Goal: Transaction & Acquisition: Book appointment/travel/reservation

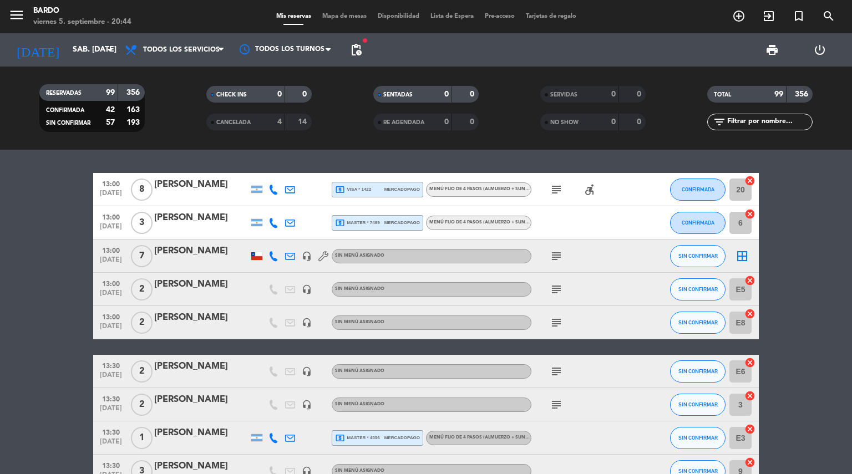
scroll to position [2879, 0]
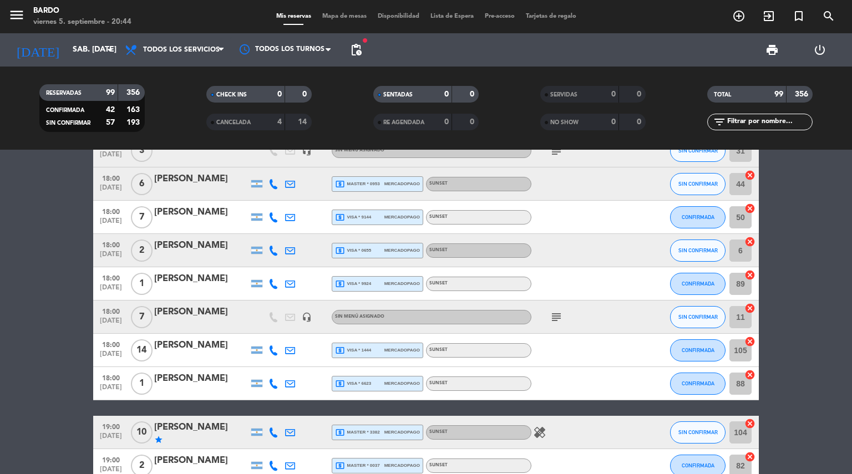
click at [193, 312] on div "[PERSON_NAME]" at bounding box center [201, 312] width 94 height 14
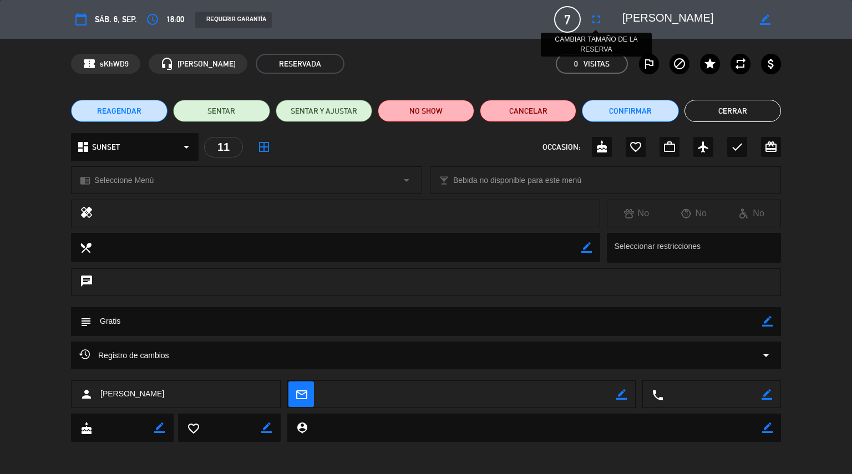
click at [597, 22] on icon "fullscreen" at bounding box center [595, 19] width 13 height 13
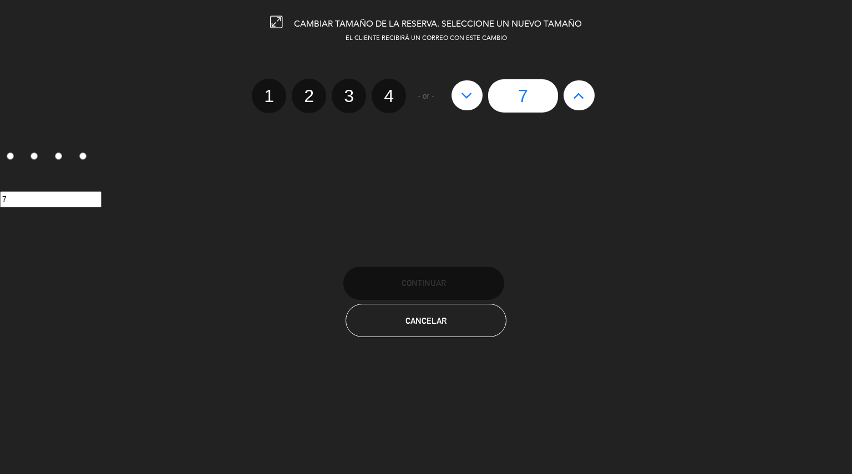
click at [584, 91] on icon at bounding box center [579, 95] width 12 height 18
type input "8"
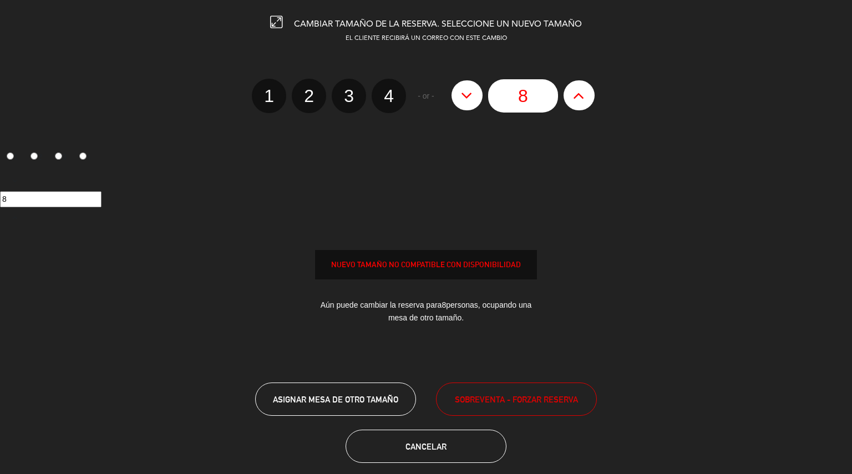
click at [584, 91] on icon at bounding box center [579, 95] width 12 height 18
type input "9"
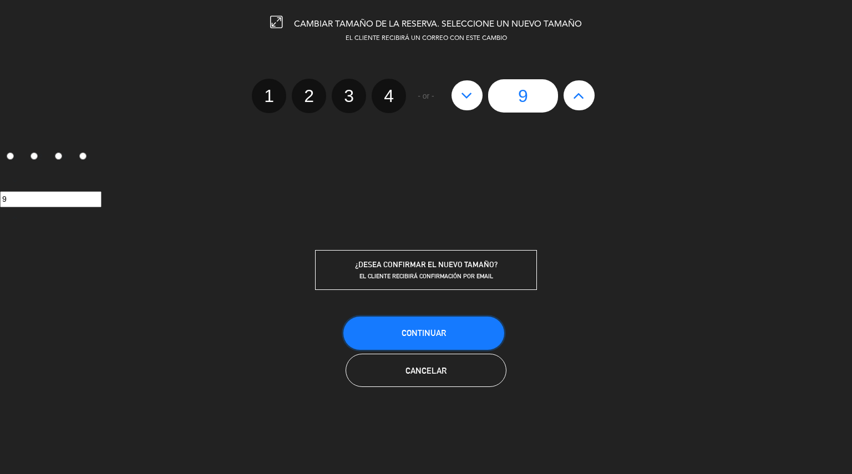
click at [422, 321] on button "Continuar" at bounding box center [423, 333] width 161 height 33
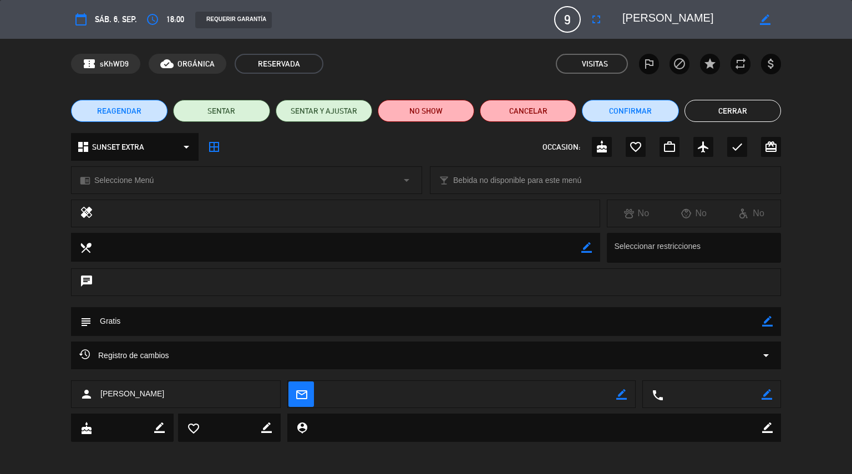
click at [727, 110] on button "Cerrar" at bounding box center [732, 111] width 96 height 22
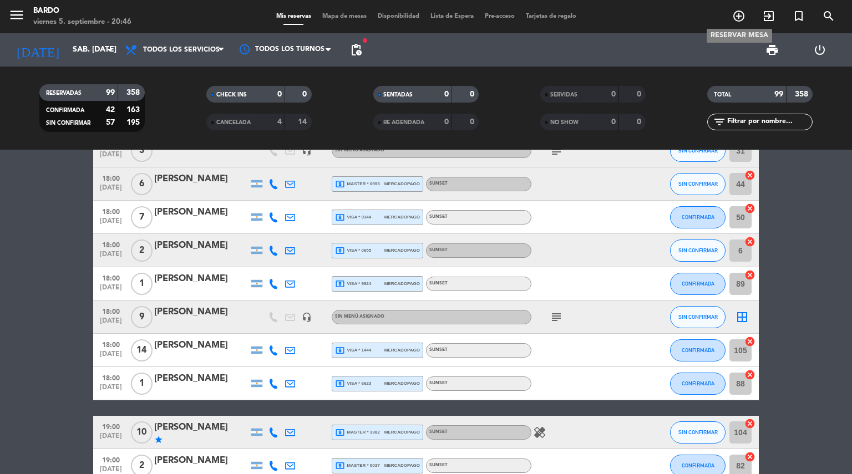
click at [731, 11] on span "add_circle_outline" at bounding box center [738, 16] width 30 height 19
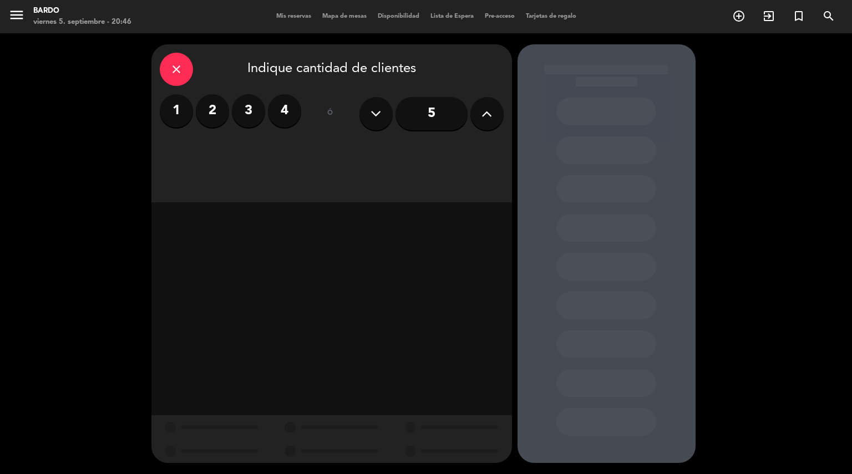
click at [212, 113] on label "2" at bounding box center [212, 110] width 33 height 33
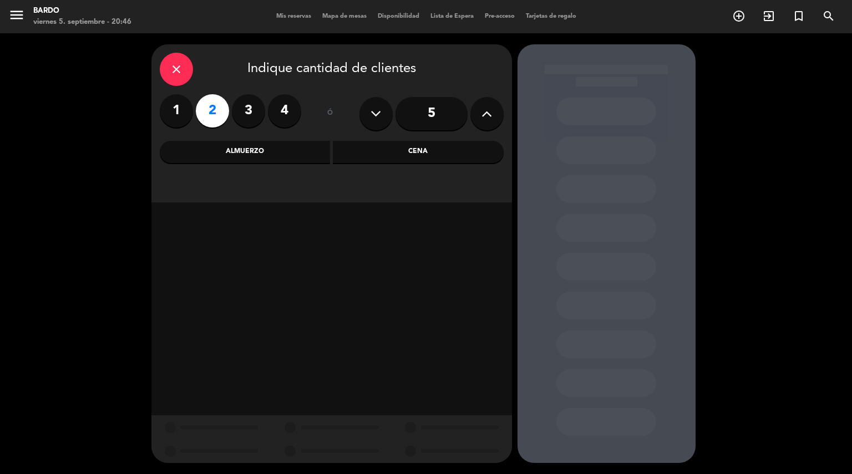
click at [446, 149] on div "Cena" at bounding box center [418, 152] width 171 height 22
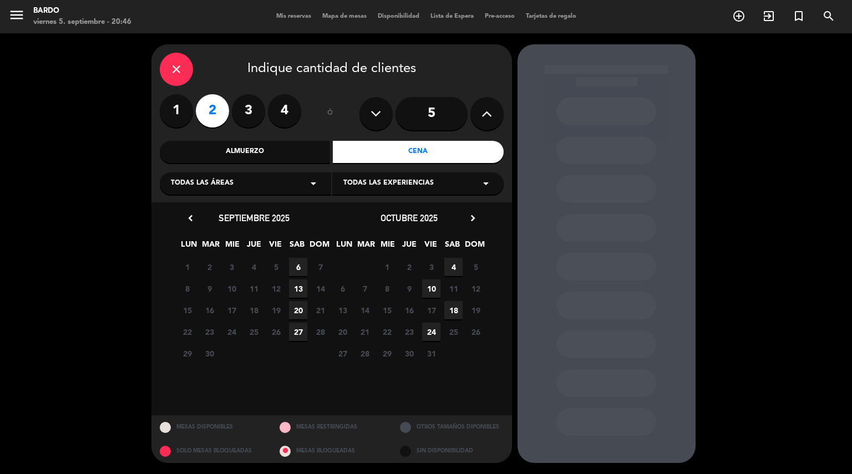
click at [299, 266] on span "6" at bounding box center [298, 267] width 18 height 18
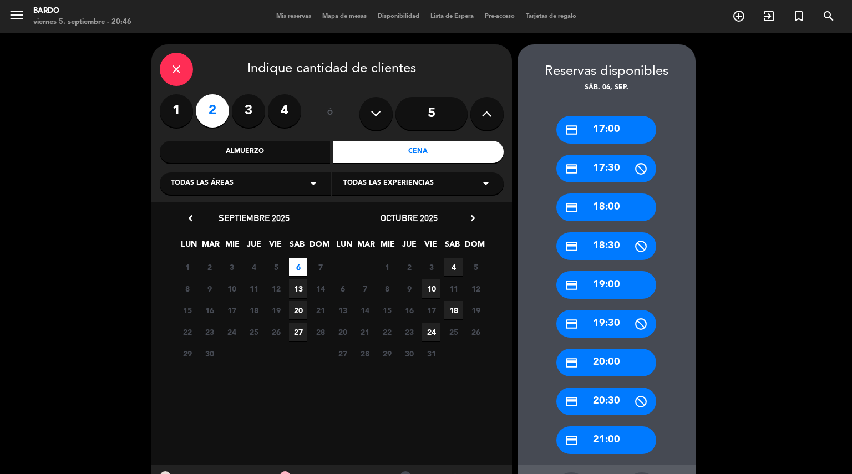
click at [608, 132] on div "credit_card 17:00" at bounding box center [606, 130] width 100 height 28
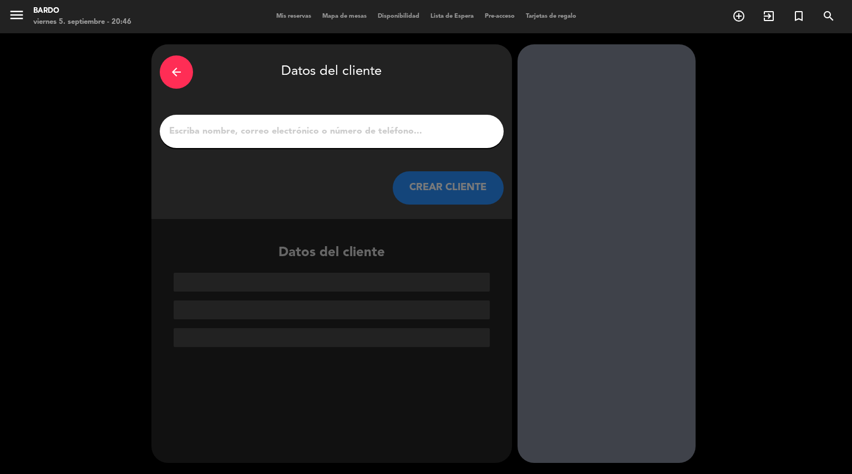
click at [431, 133] on input "1" at bounding box center [331, 132] width 327 height 16
paste input "[PERSON_NAME]"
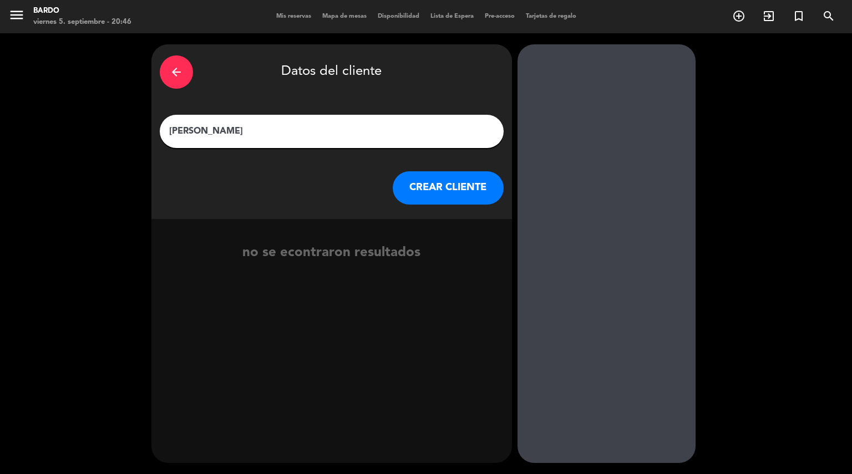
type input "[PERSON_NAME]"
click at [443, 192] on button "CREAR CLIENTE" at bounding box center [447, 187] width 111 height 33
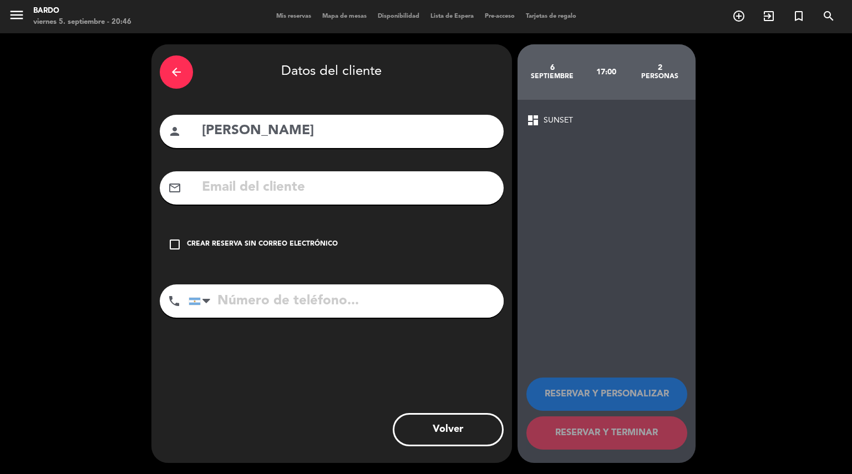
click at [207, 252] on div "check_box_outline_blank Crear reserva sin correo electrónico" at bounding box center [332, 244] width 344 height 33
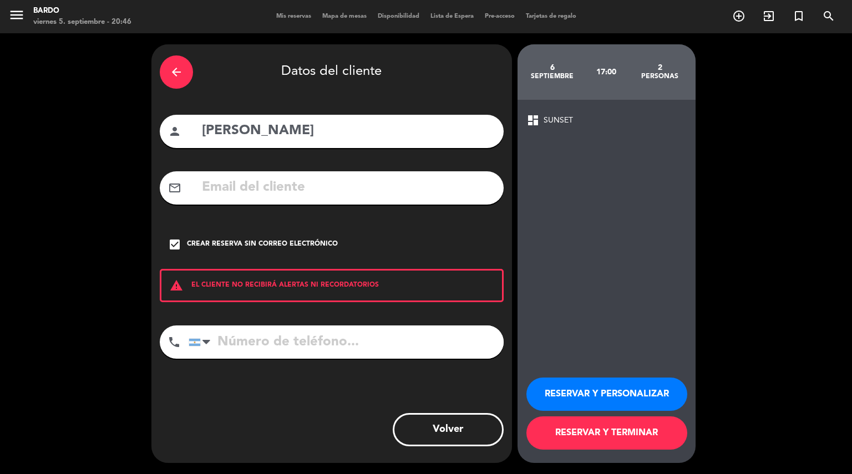
click at [603, 391] on button "RESERVAR Y PERSONALIZAR" at bounding box center [606, 394] width 161 height 33
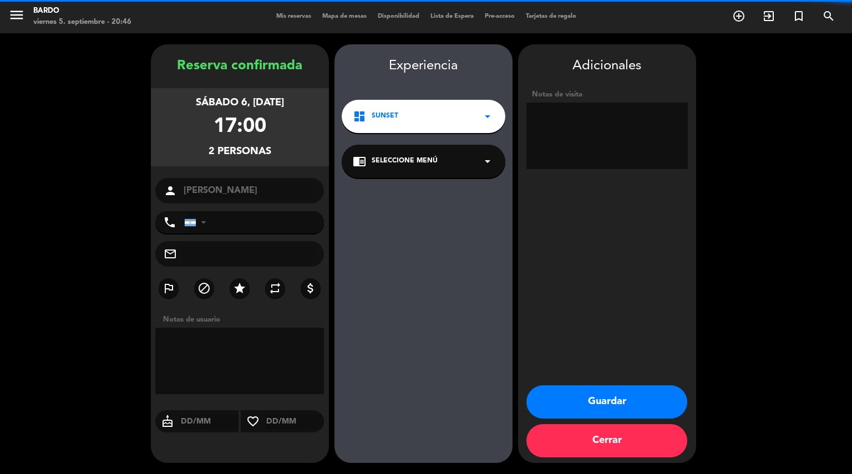
click at [590, 134] on textarea at bounding box center [606, 136] width 161 height 67
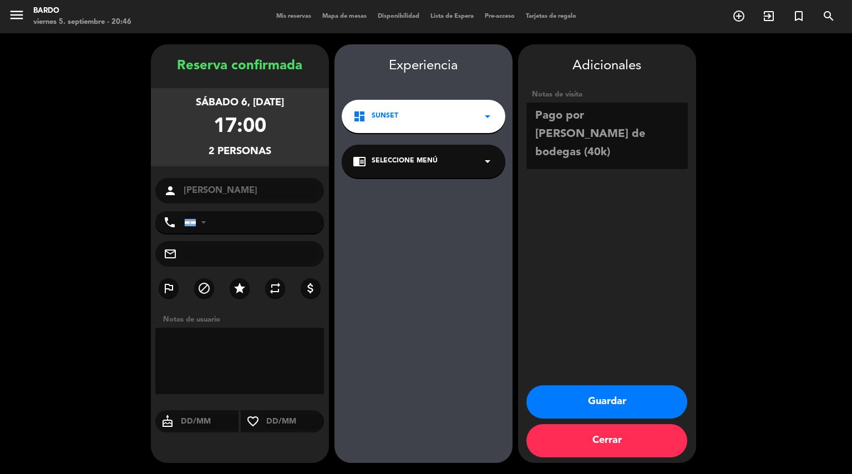
type textarea "Pago por [PERSON_NAME] de bodegas (40k)"
click at [599, 404] on button "Guardar" at bounding box center [606, 401] width 161 height 33
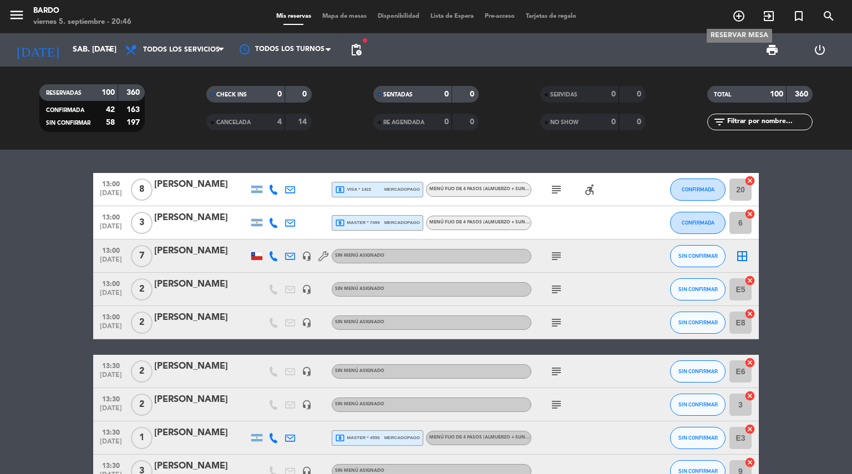
click at [737, 11] on icon "add_circle_outline" at bounding box center [738, 15] width 13 height 13
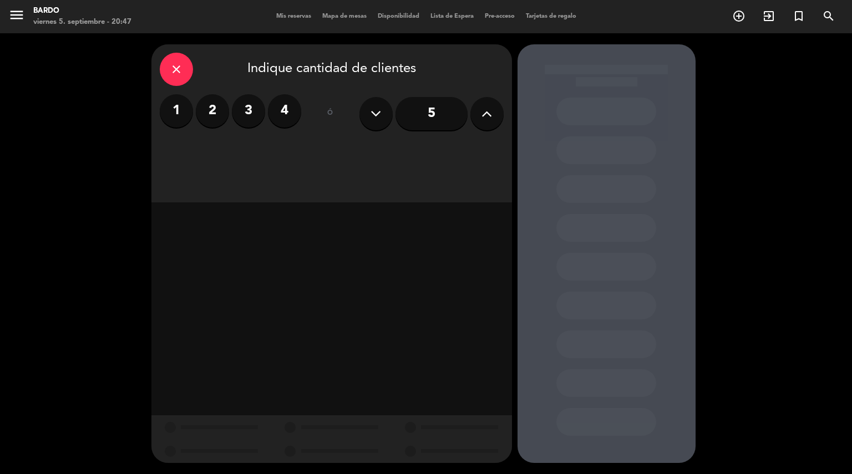
click at [248, 120] on label "3" at bounding box center [248, 110] width 33 height 33
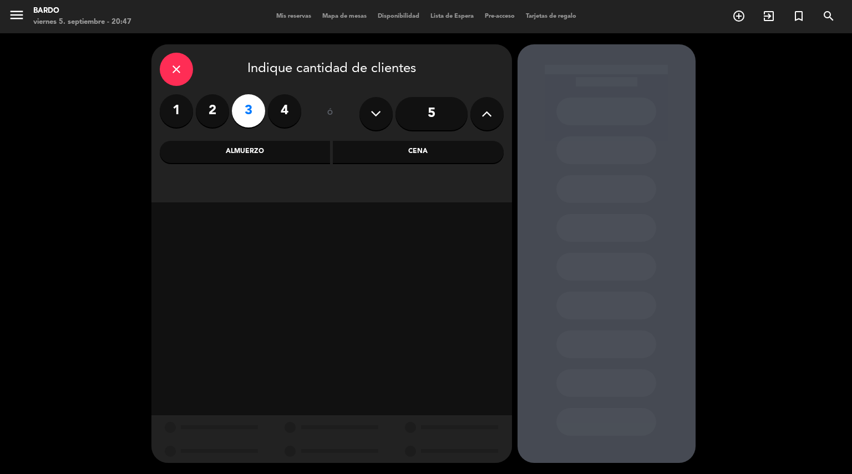
click at [419, 148] on div "Cena" at bounding box center [418, 152] width 171 height 22
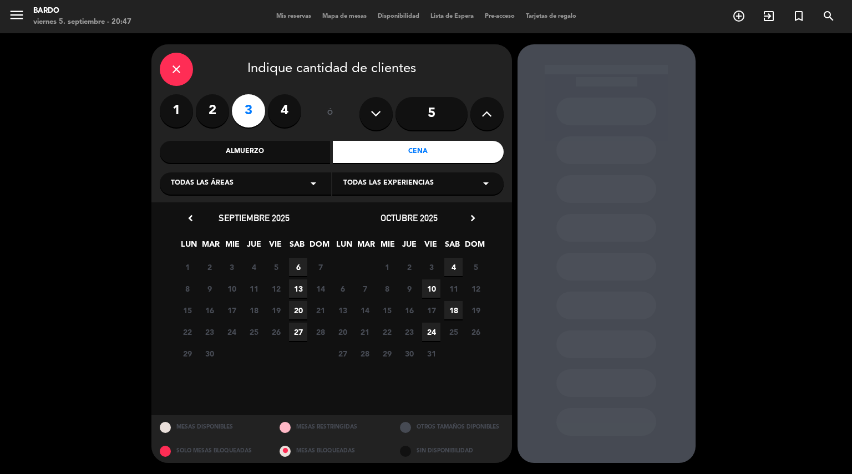
click at [297, 269] on span "6" at bounding box center [298, 267] width 18 height 18
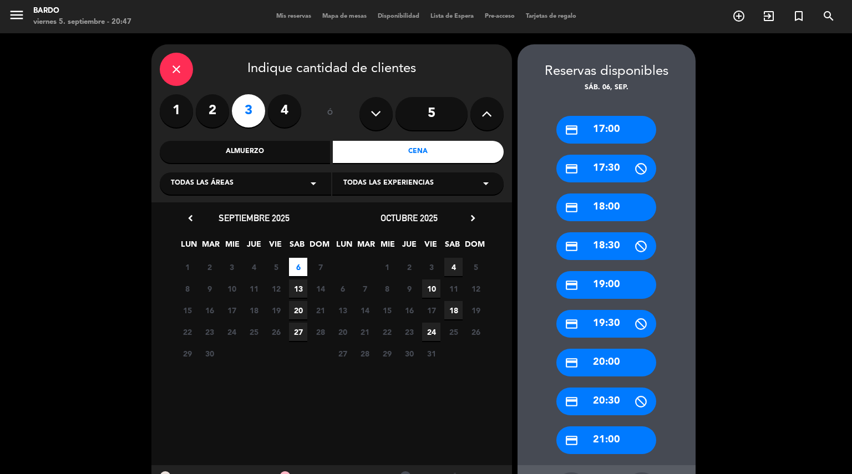
click at [602, 133] on div "credit_card 17:00" at bounding box center [606, 130] width 100 height 28
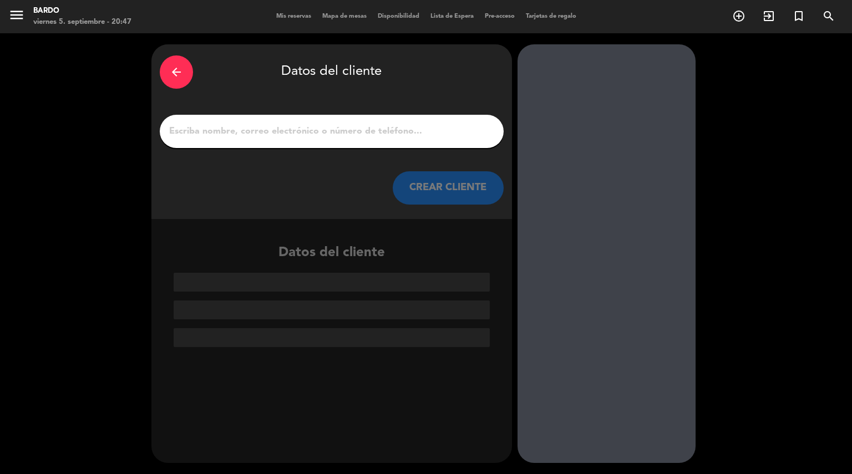
click at [395, 134] on input "1" at bounding box center [331, 132] width 327 height 16
paste input "[PERSON_NAME]"
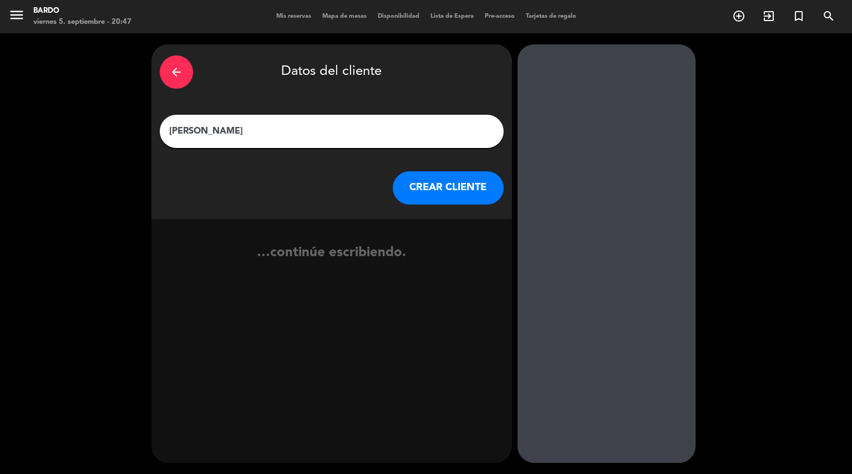
type input "[PERSON_NAME]"
click at [435, 193] on button "CREAR CLIENTE" at bounding box center [447, 187] width 111 height 33
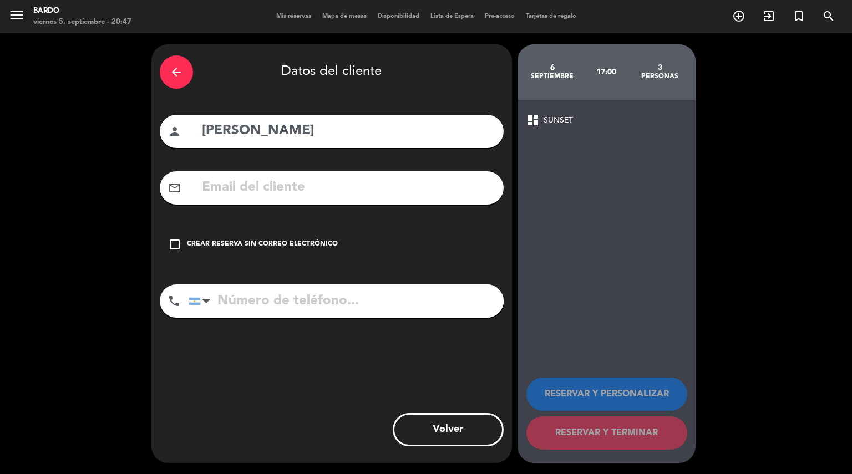
click at [251, 246] on div "Crear reserva sin correo electrónico" at bounding box center [262, 244] width 151 height 11
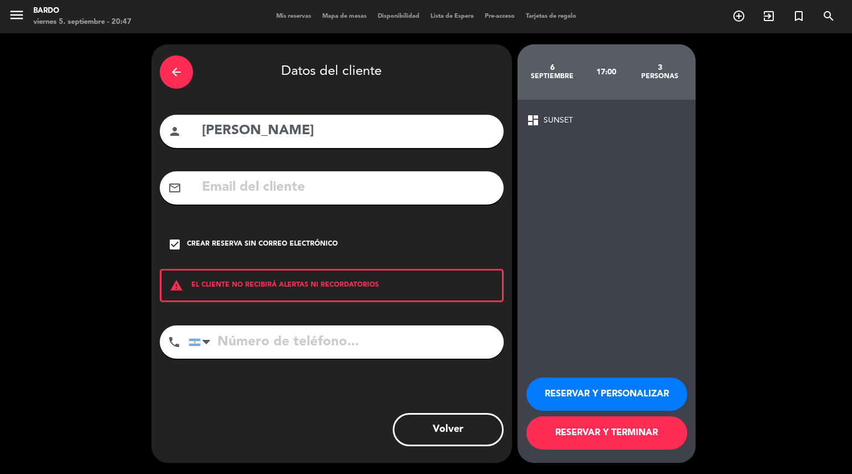
click at [574, 389] on button "RESERVAR Y PERSONALIZAR" at bounding box center [606, 394] width 161 height 33
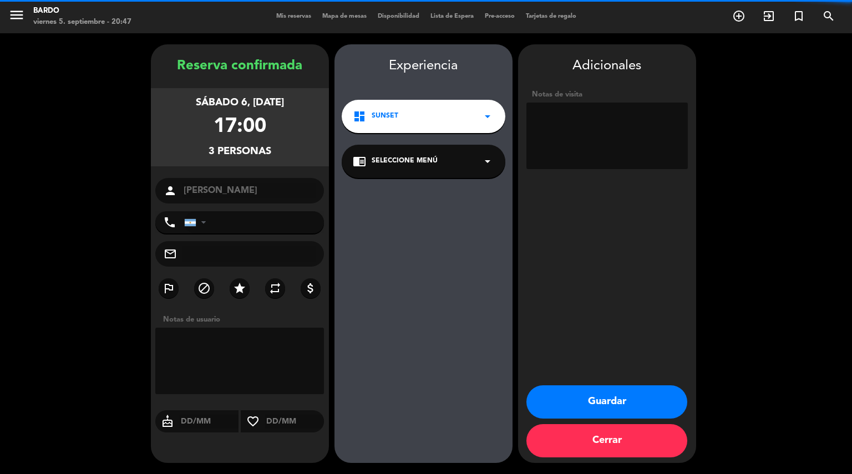
click at [601, 124] on textarea at bounding box center [606, 136] width 161 height 67
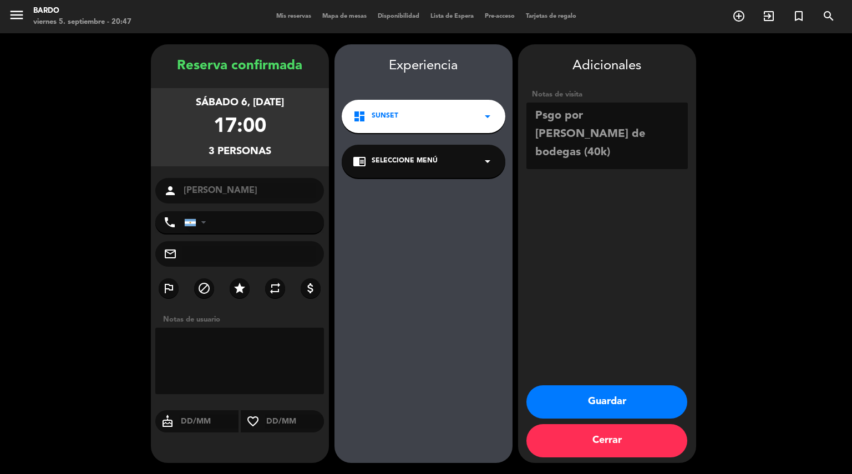
type textarea "Psgo por [PERSON_NAME] de bodegas (40k)"
click at [647, 402] on button "Guardar" at bounding box center [606, 401] width 161 height 33
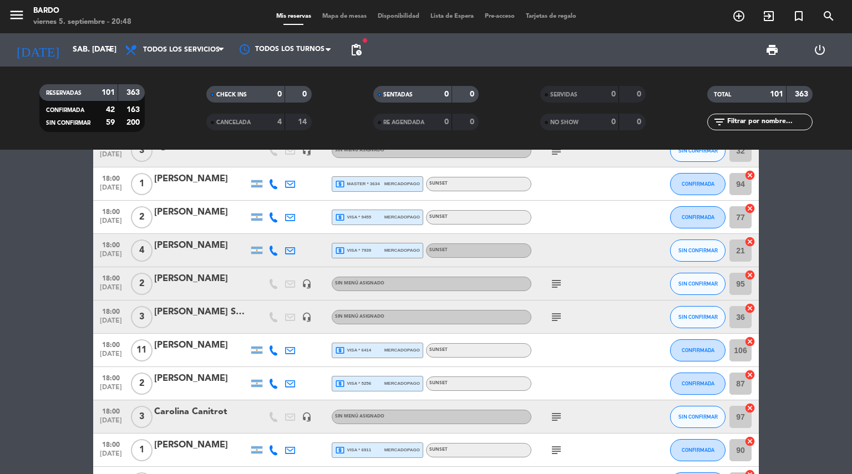
scroll to position [553, 0]
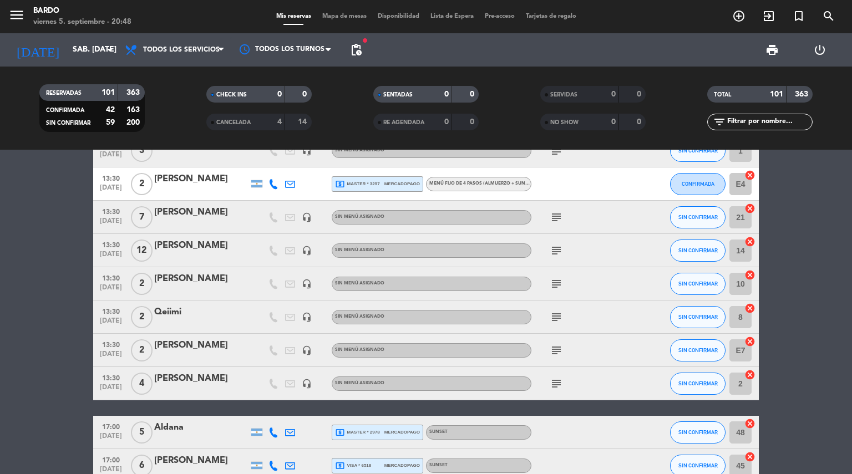
drag, startPoint x: 182, startPoint y: 314, endPoint x: 155, endPoint y: 309, distance: 28.3
click at [155, 309] on div "Qeiimi" at bounding box center [201, 312] width 94 height 14
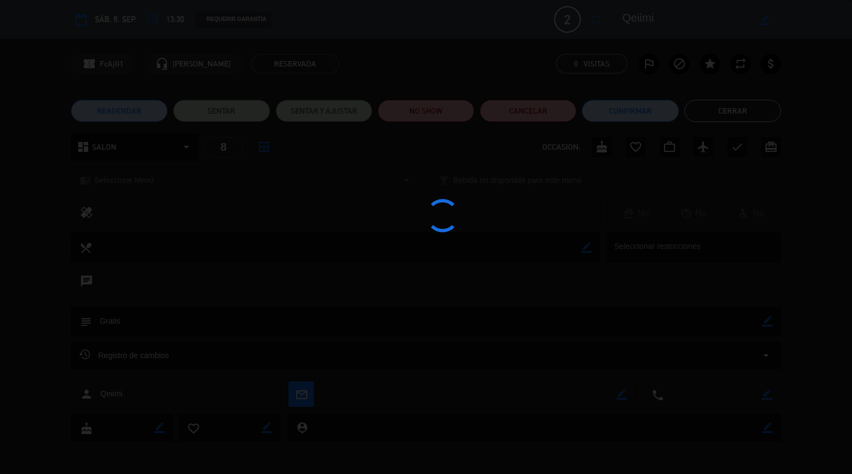
copy div "Qeiimi"
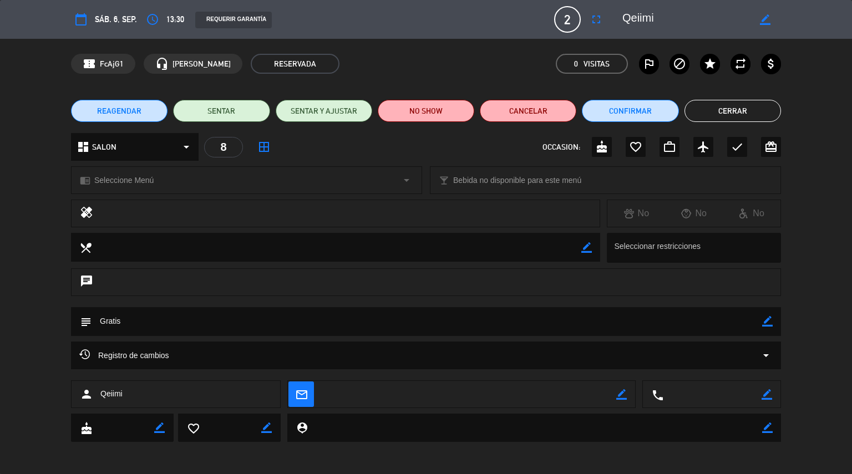
click at [723, 110] on button "Cerrar" at bounding box center [732, 111] width 96 height 22
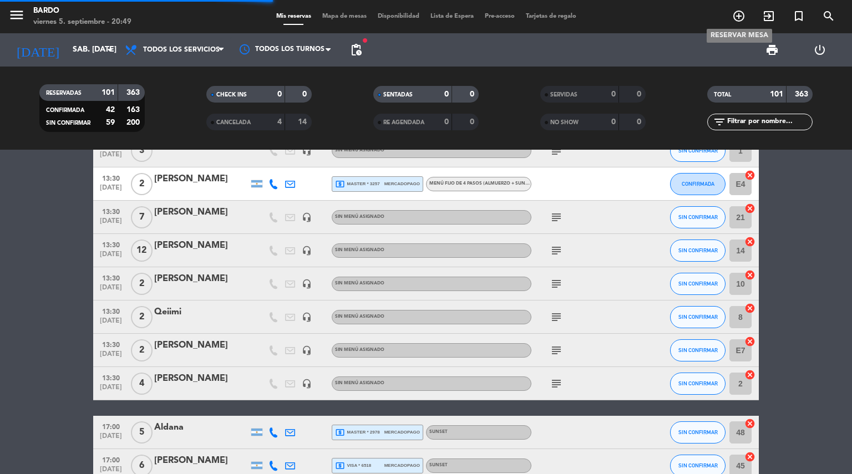
click at [741, 17] on icon "add_circle_outline" at bounding box center [738, 15] width 13 height 13
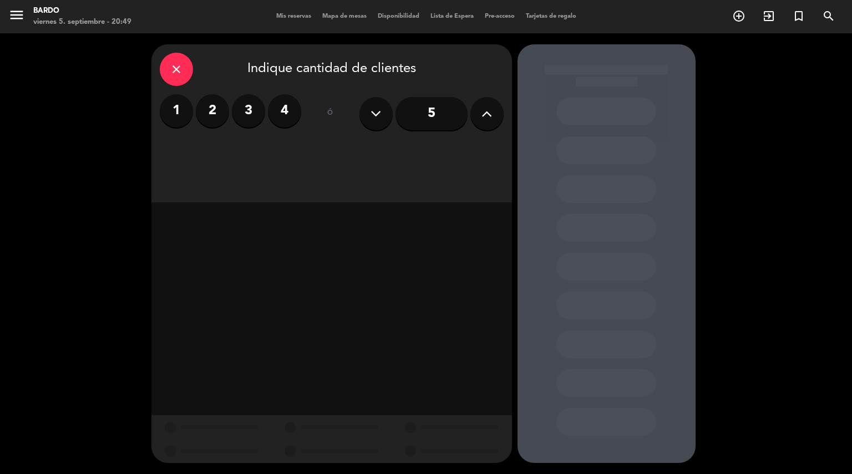
click at [213, 113] on label "2" at bounding box center [212, 110] width 33 height 33
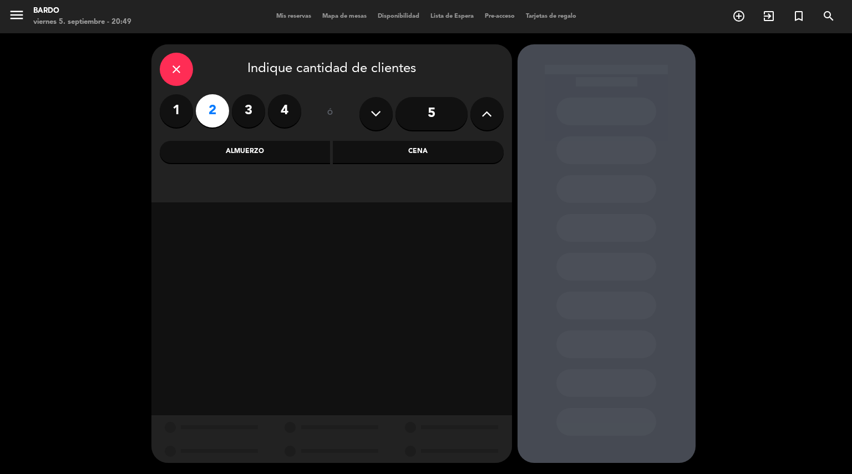
click at [431, 152] on div "Cena" at bounding box center [418, 152] width 171 height 22
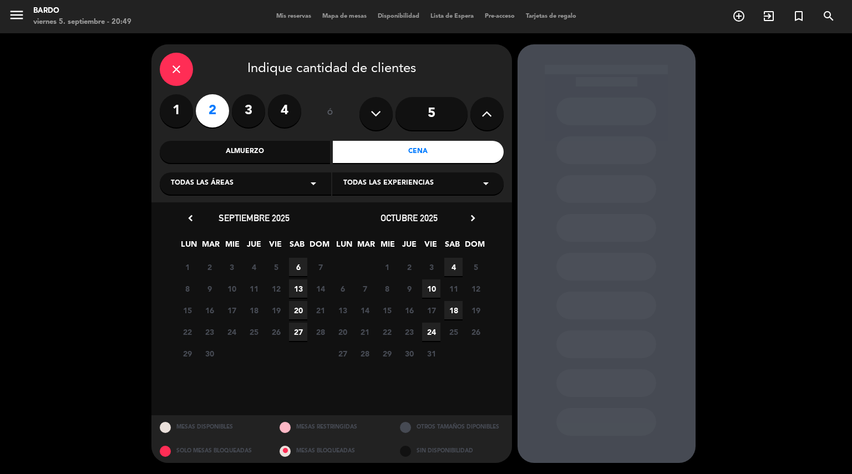
click at [297, 268] on span "6" at bounding box center [298, 267] width 18 height 18
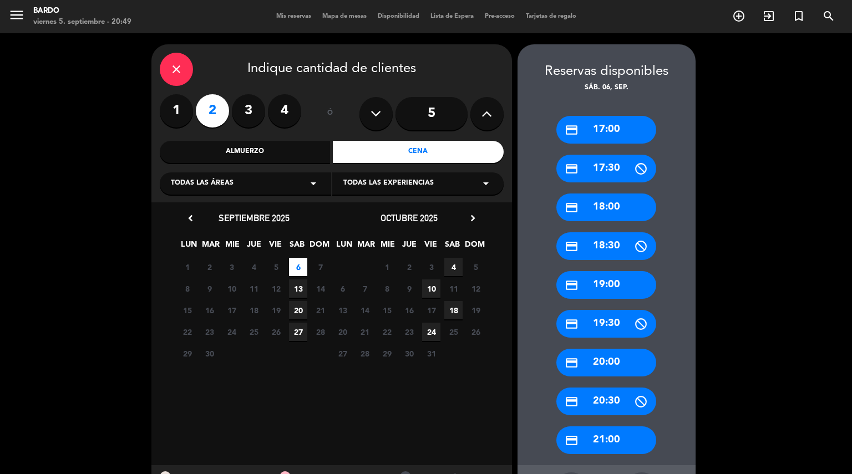
click at [613, 212] on div "credit_card 18:00" at bounding box center [606, 207] width 100 height 28
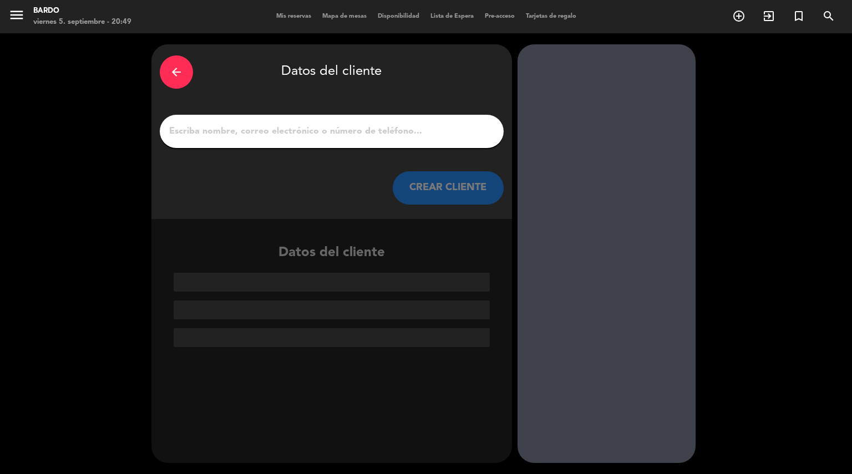
click at [363, 132] on input "1" at bounding box center [331, 132] width 327 height 16
paste input "Qeiimi"
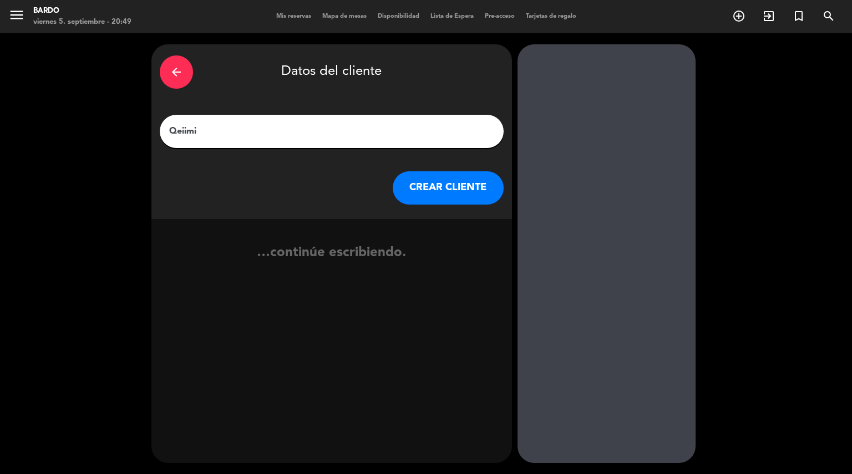
type input "Qeiimi"
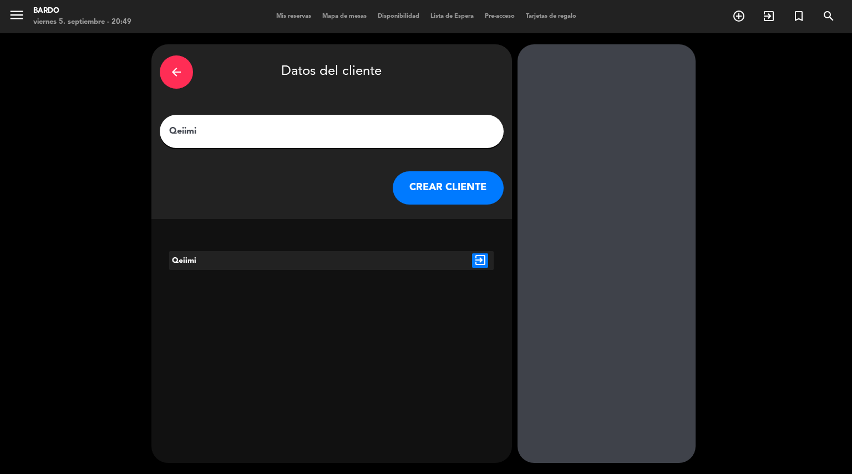
click at [476, 183] on button "CREAR CLIENTE" at bounding box center [447, 187] width 111 height 33
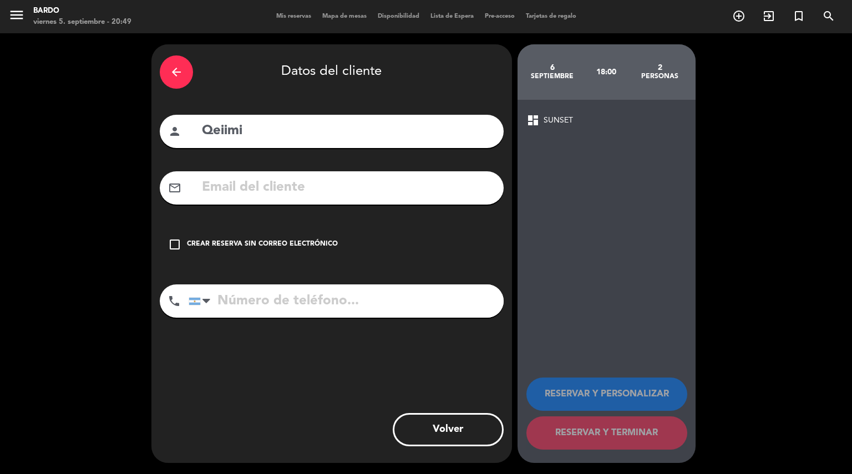
click at [266, 244] on div "Crear reserva sin correo electrónico" at bounding box center [262, 244] width 151 height 11
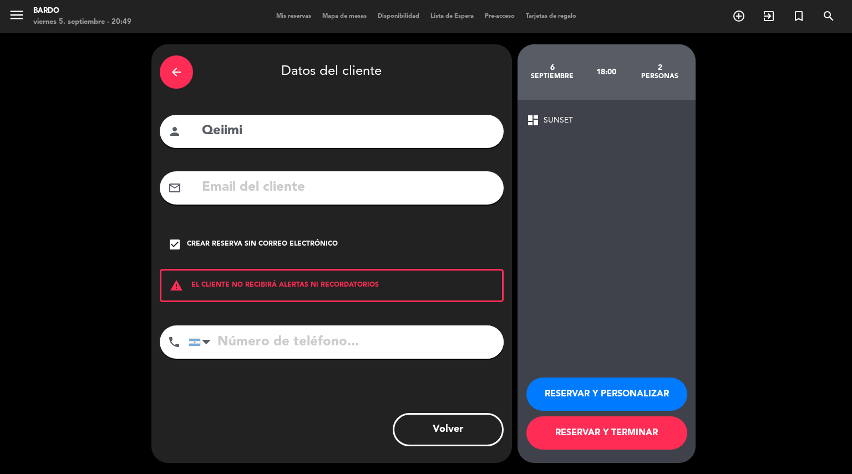
click at [592, 389] on button "RESERVAR Y PERSONALIZAR" at bounding box center [606, 394] width 161 height 33
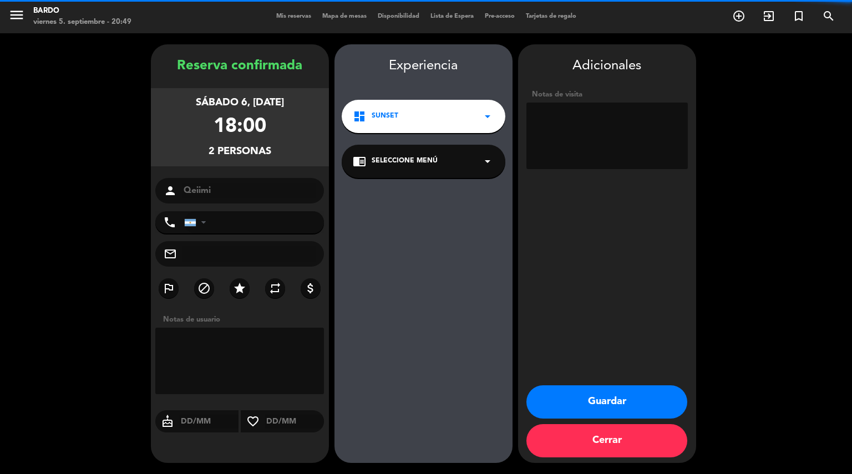
click at [596, 127] on textarea at bounding box center [606, 136] width 161 height 67
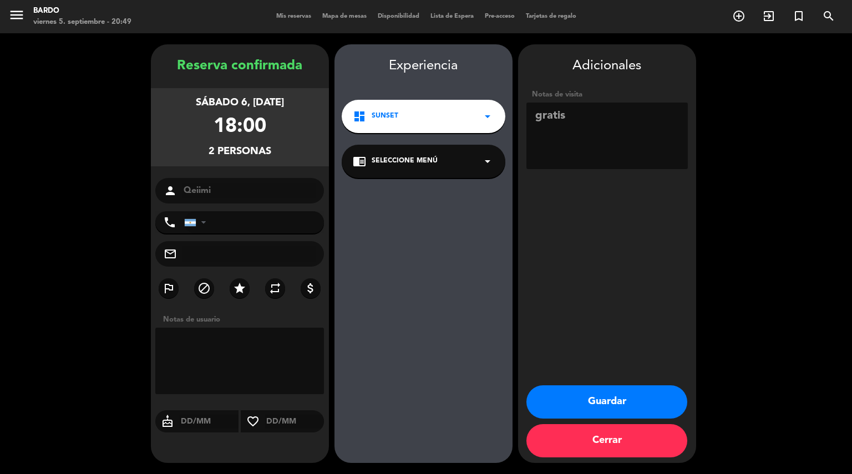
type textarea "gratis"
click at [630, 401] on button "Guardar" at bounding box center [606, 401] width 161 height 33
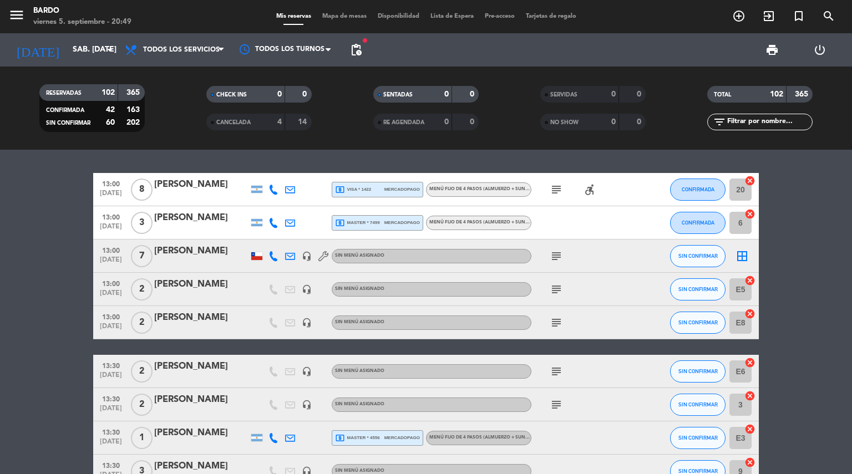
scroll to position [2613, 0]
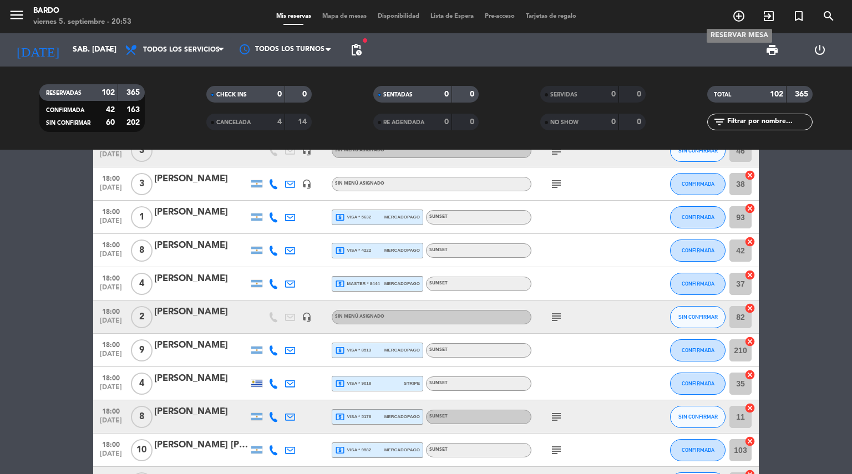
click at [737, 13] on icon "add_circle_outline" at bounding box center [738, 15] width 13 height 13
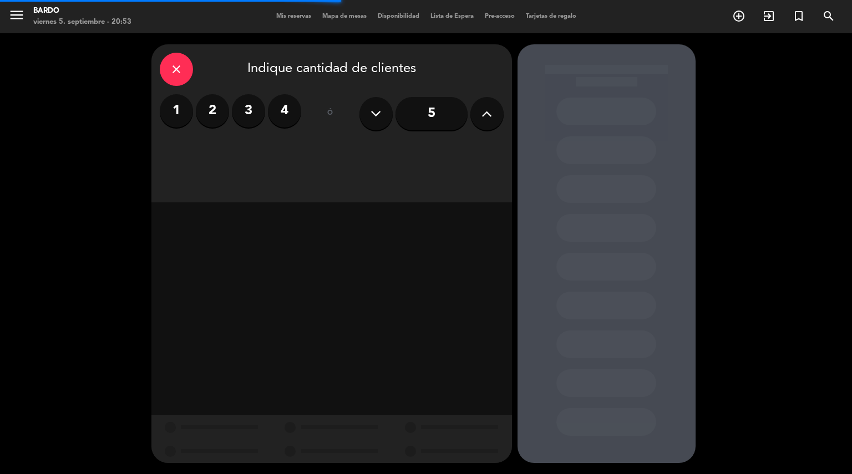
click at [234, 113] on label "3" at bounding box center [248, 110] width 33 height 33
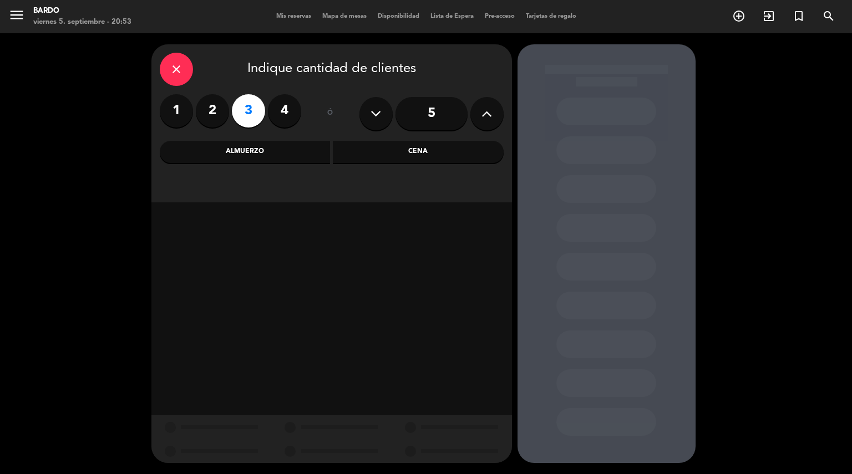
click at [410, 157] on div "Cena" at bounding box center [418, 152] width 171 height 22
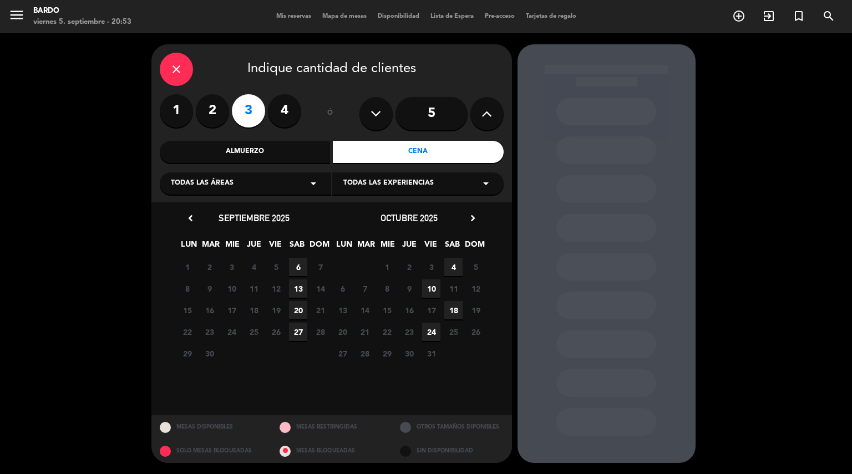
click at [298, 262] on span "6" at bounding box center [298, 267] width 18 height 18
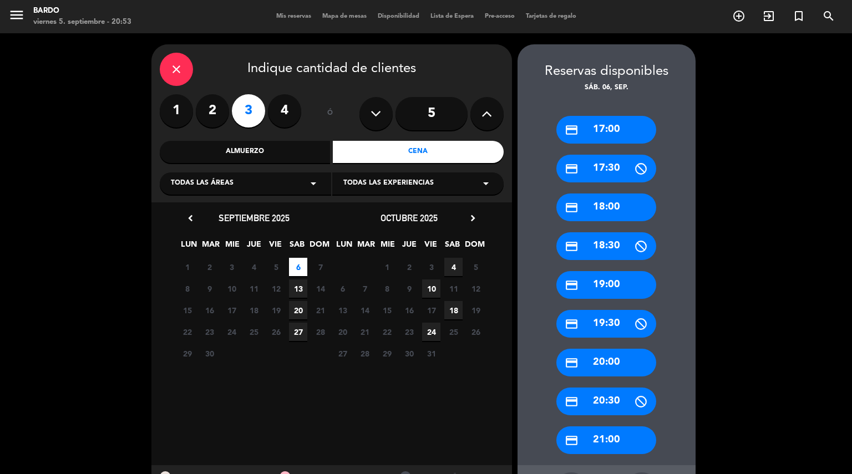
click at [605, 210] on div "credit_card 18:00" at bounding box center [606, 207] width 100 height 28
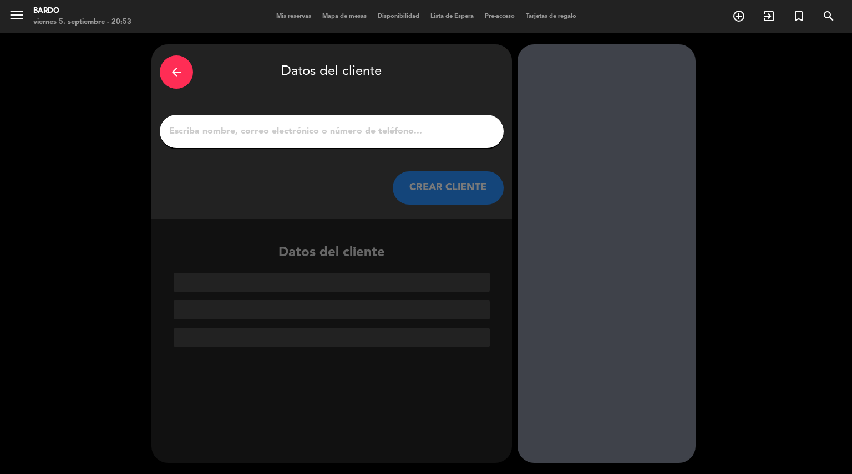
click at [381, 128] on input "1" at bounding box center [331, 132] width 327 height 16
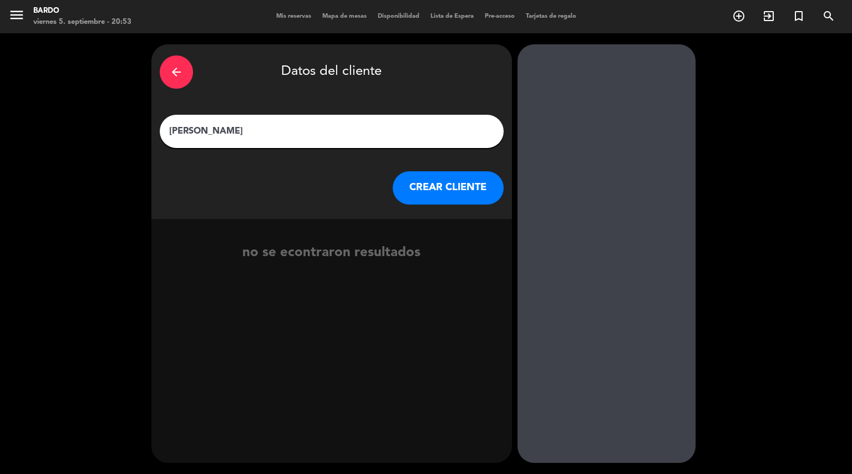
type input "[PERSON_NAME]"
click at [434, 191] on button "CREAR CLIENTE" at bounding box center [447, 187] width 111 height 33
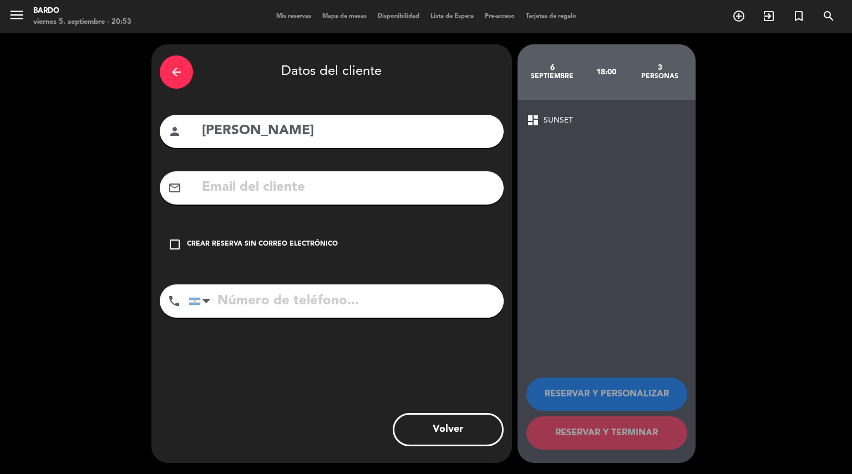
click at [197, 243] on div "Crear reserva sin correo electrónico" at bounding box center [262, 244] width 151 height 11
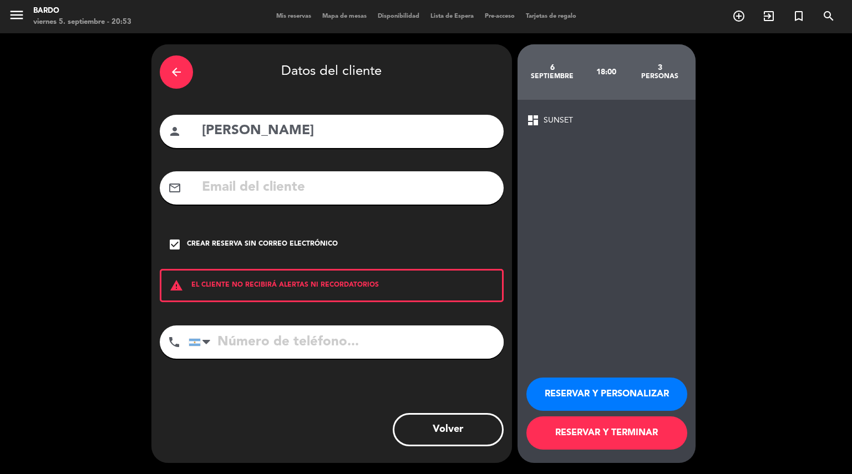
click at [584, 396] on button "RESERVAR Y PERSONALIZAR" at bounding box center [606, 394] width 161 height 33
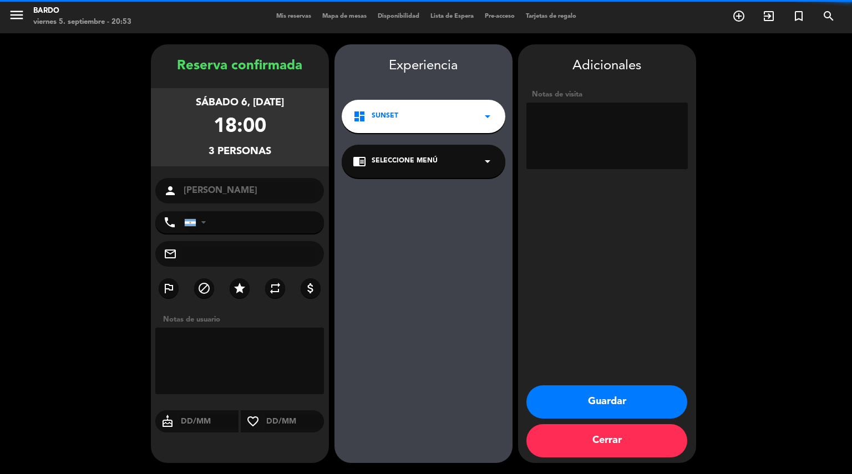
click at [606, 130] on textarea at bounding box center [606, 136] width 161 height 67
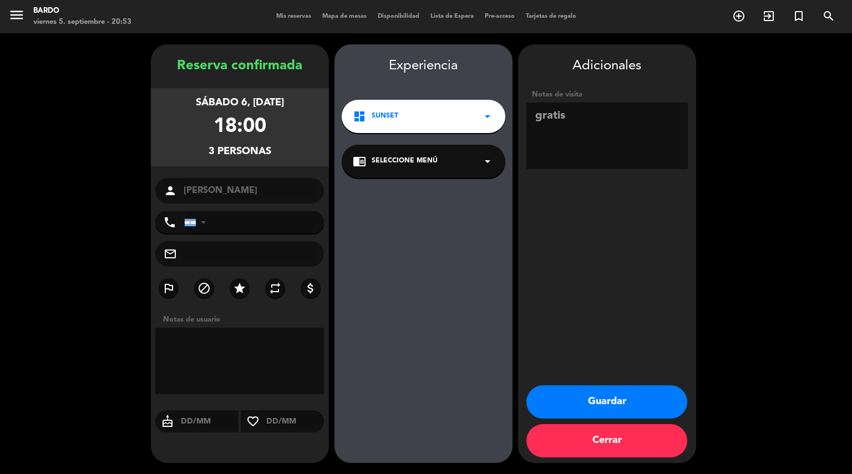
type textarea "gratis"
click at [615, 399] on button "Guardar" at bounding box center [606, 401] width 161 height 33
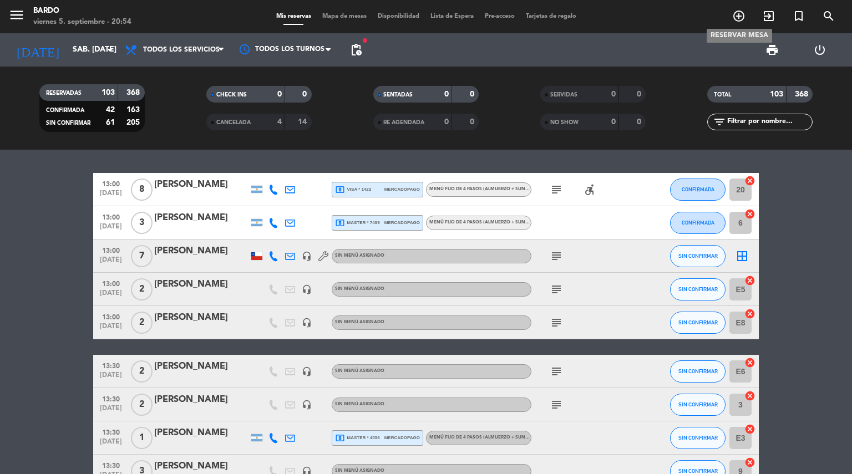
click at [736, 15] on icon "add_circle_outline" at bounding box center [738, 15] width 13 height 13
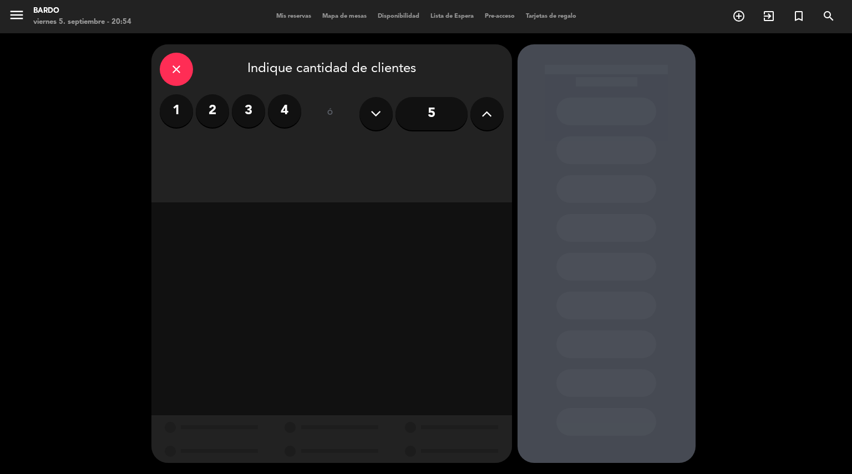
click at [163, 111] on label "1" at bounding box center [176, 110] width 33 height 33
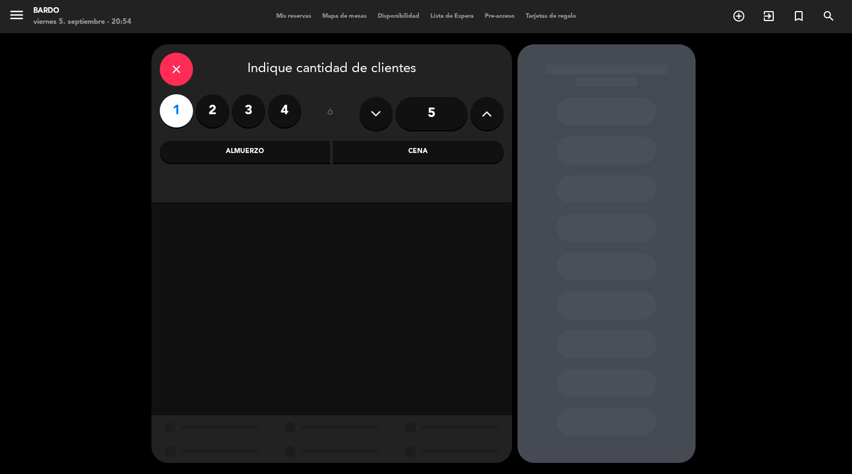
click at [450, 155] on div "Cena" at bounding box center [418, 152] width 171 height 22
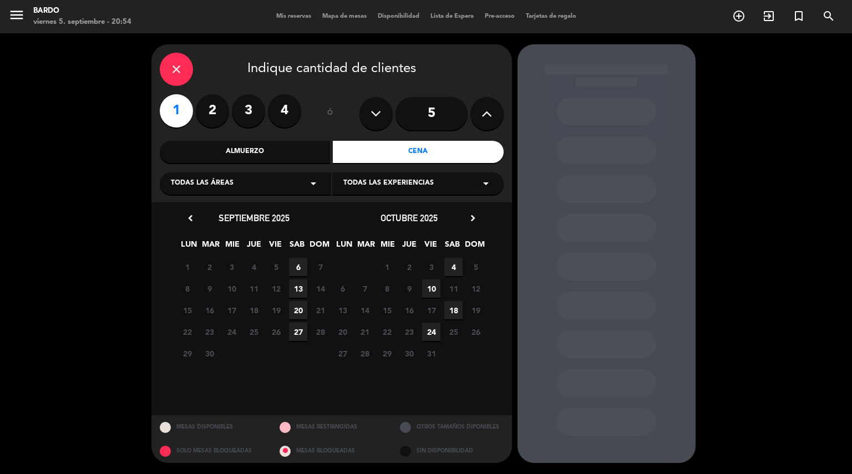
click at [299, 261] on span "6" at bounding box center [298, 267] width 18 height 18
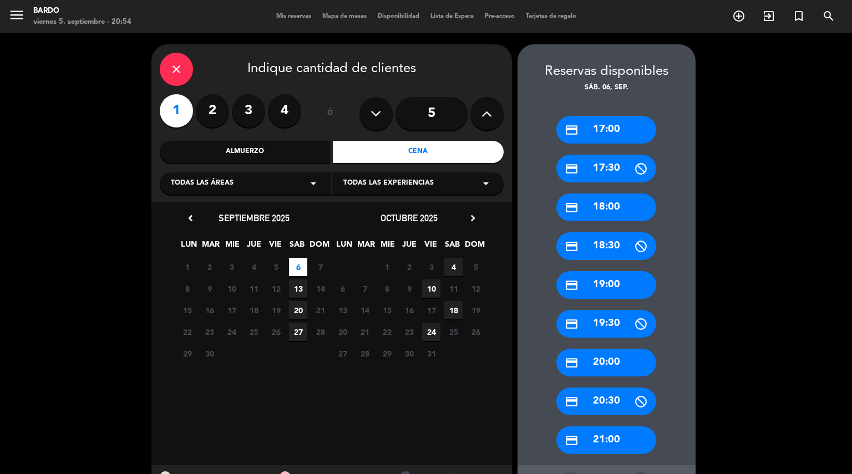
click at [609, 212] on div "credit_card 18:00" at bounding box center [606, 207] width 100 height 28
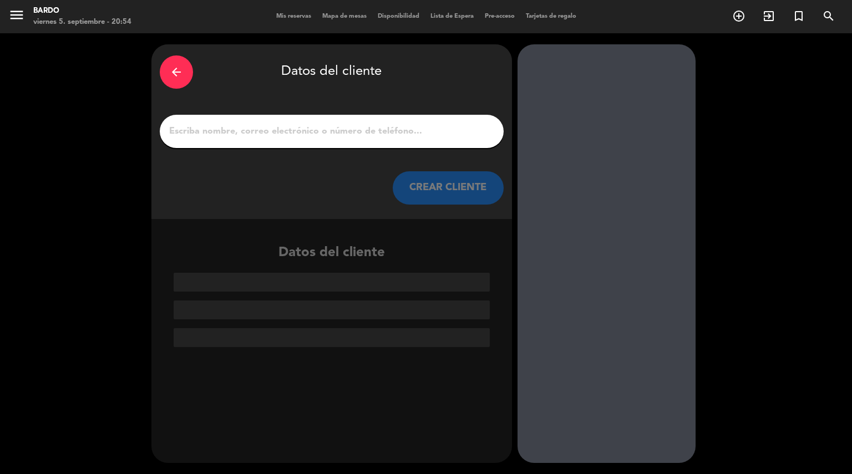
click at [460, 126] on input "1" at bounding box center [331, 132] width 327 height 16
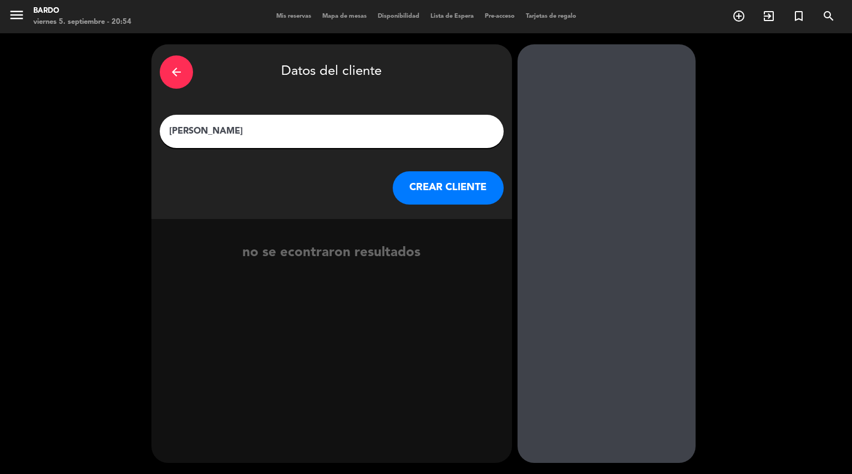
type input "[PERSON_NAME]"
click at [457, 187] on button "CREAR CLIENTE" at bounding box center [447, 187] width 111 height 33
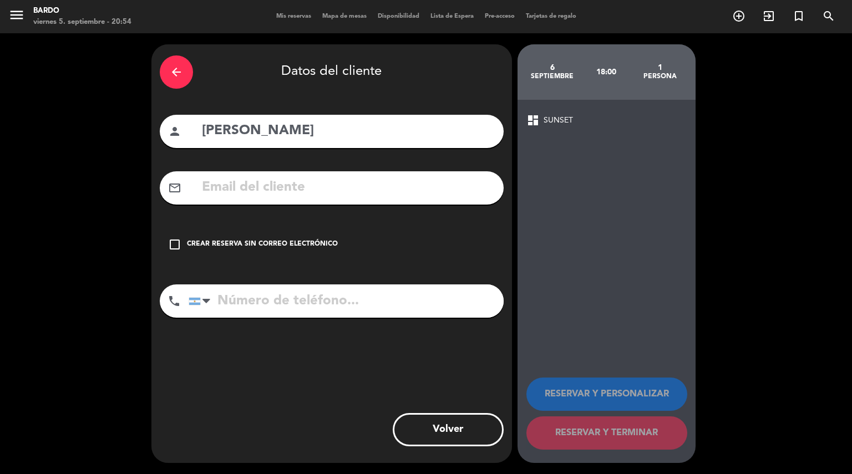
click at [272, 244] on div "Crear reserva sin correo electrónico" at bounding box center [262, 244] width 151 height 11
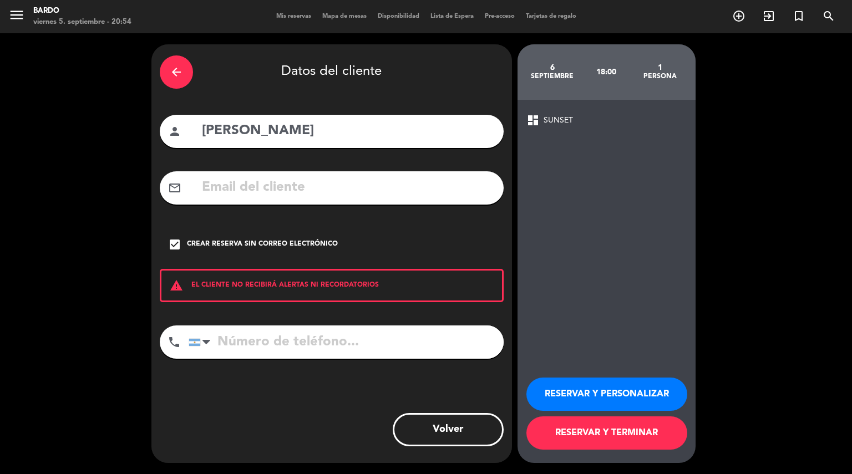
click at [640, 389] on button "RESERVAR Y PERSONALIZAR" at bounding box center [606, 394] width 161 height 33
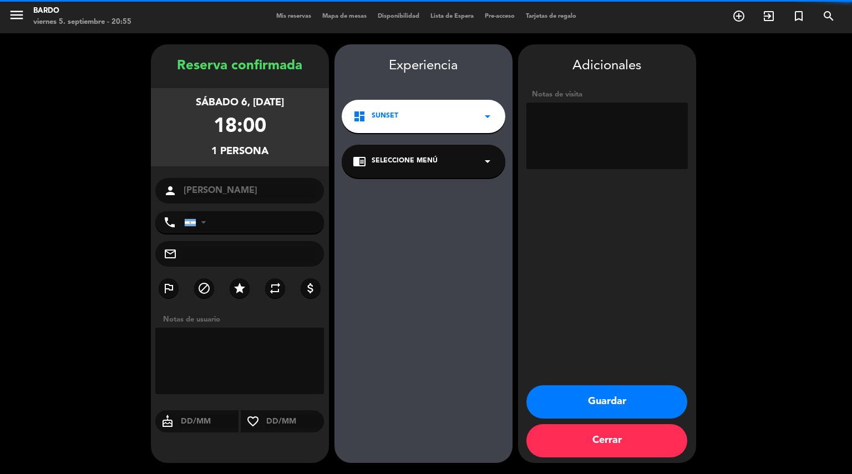
click at [600, 100] on div "Notas de visita" at bounding box center [606, 131] width 161 height 85
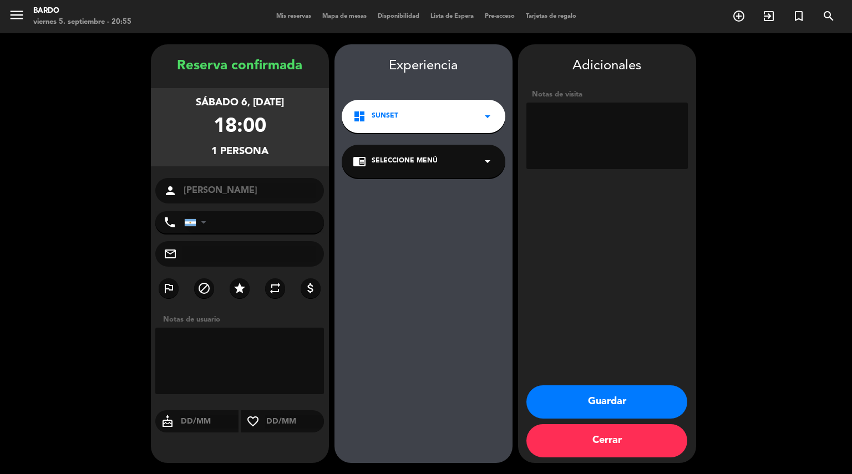
click at [594, 110] on textarea at bounding box center [606, 136] width 161 height 67
type textarea "gratis"
click at [628, 394] on button "Guardar" at bounding box center [606, 401] width 161 height 33
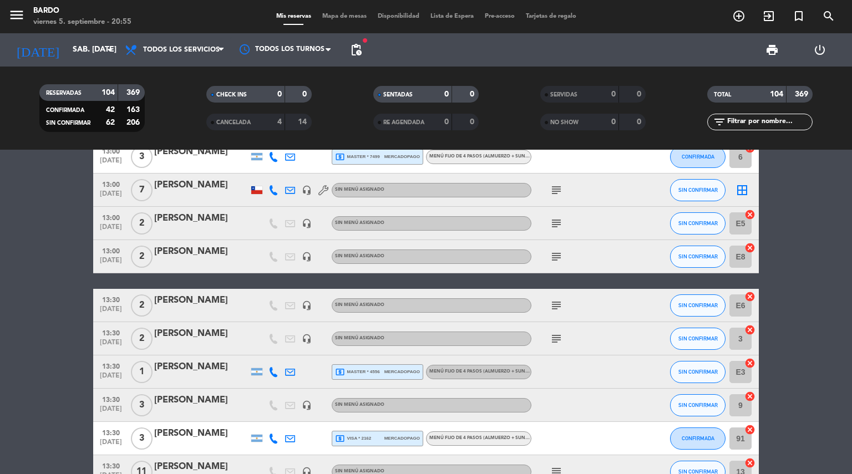
scroll to position [67, 0]
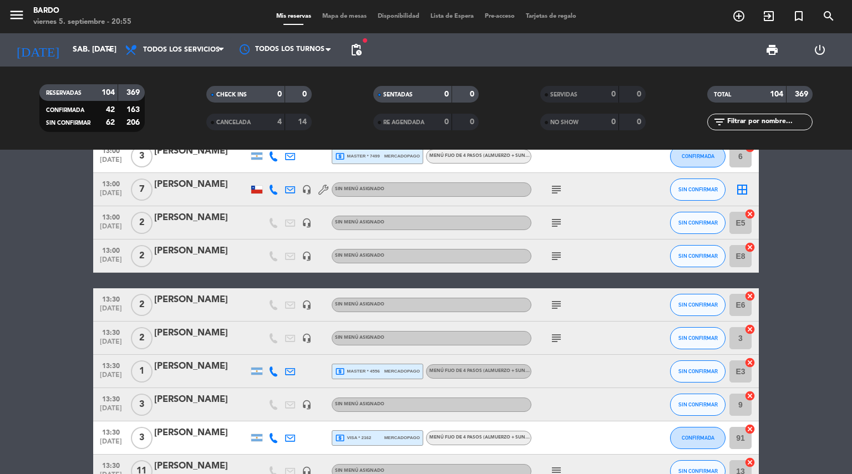
click at [140, 407] on span "3" at bounding box center [142, 405] width 22 height 22
click at [164, 399] on div "[PERSON_NAME]" at bounding box center [201, 399] width 94 height 14
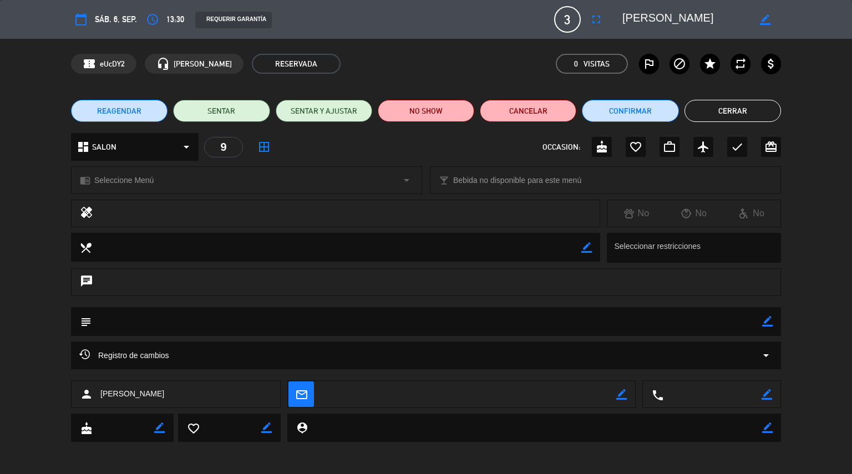
click at [563, 22] on span "3" at bounding box center [567, 19] width 27 height 27
click at [596, 19] on icon "fullscreen" at bounding box center [595, 19] width 13 height 13
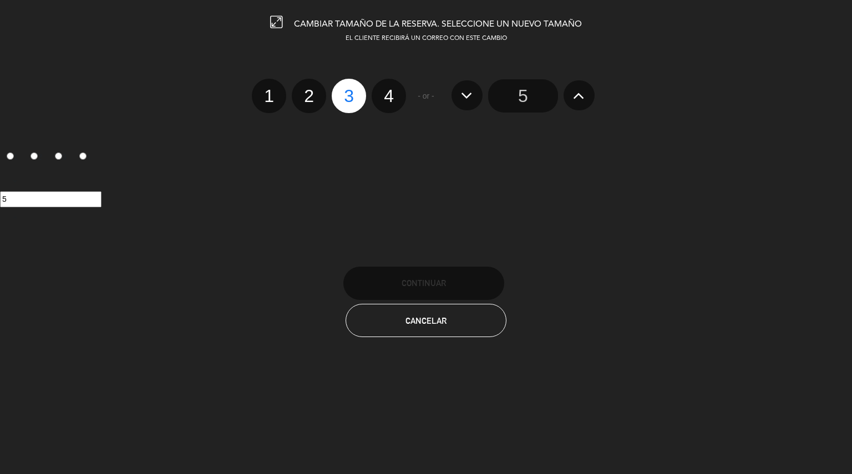
click at [385, 94] on label "4" at bounding box center [388, 96] width 34 height 34
click at [385, 90] on input "4" at bounding box center [387, 86] width 7 height 7
radio input "true"
radio input "false"
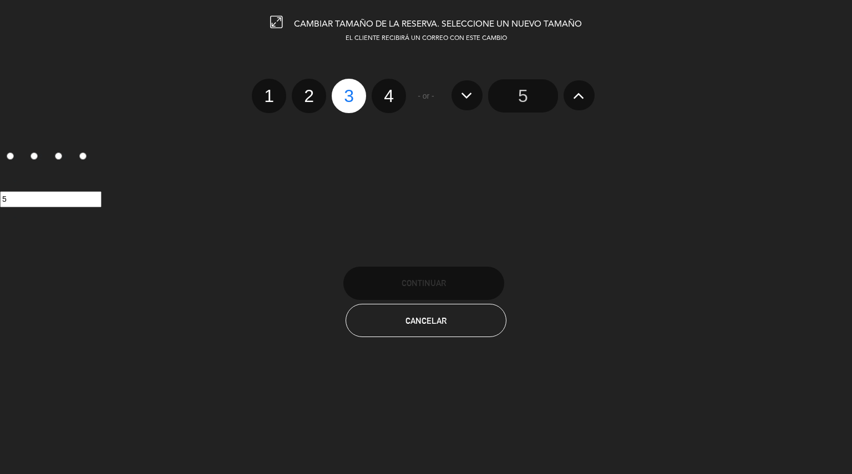
radio input "false"
radio input "true"
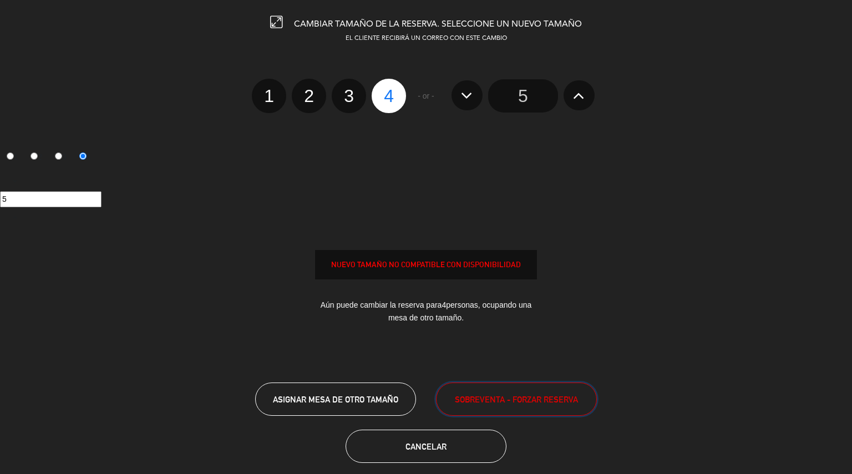
click at [488, 398] on span "SOBREVENTA - FORZAR RESERVA" at bounding box center [516, 399] width 123 height 13
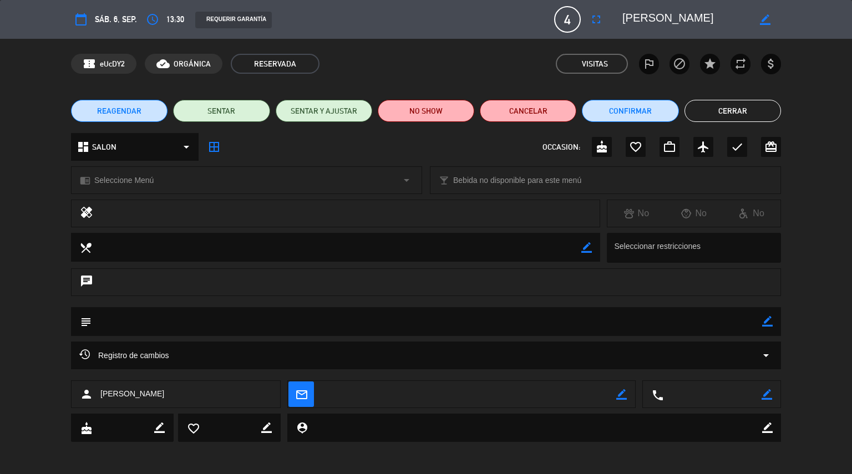
click at [736, 107] on button "Cerrar" at bounding box center [732, 111] width 96 height 22
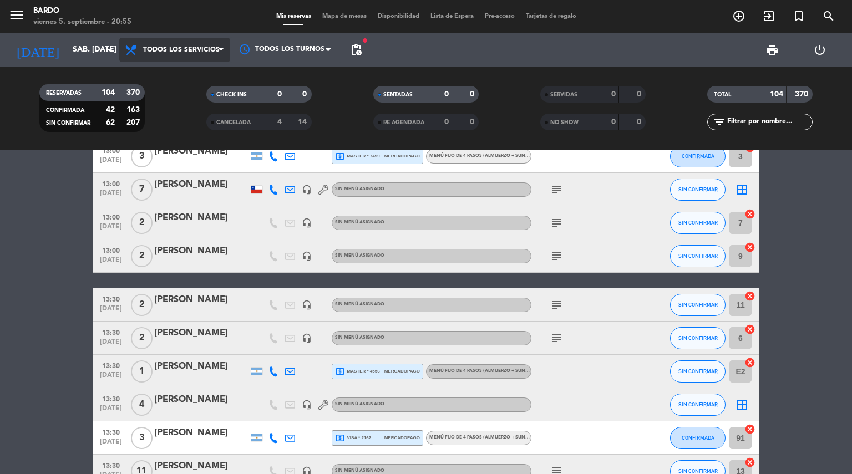
click at [195, 47] on span "Todos los servicios" at bounding box center [181, 50] width 77 height 8
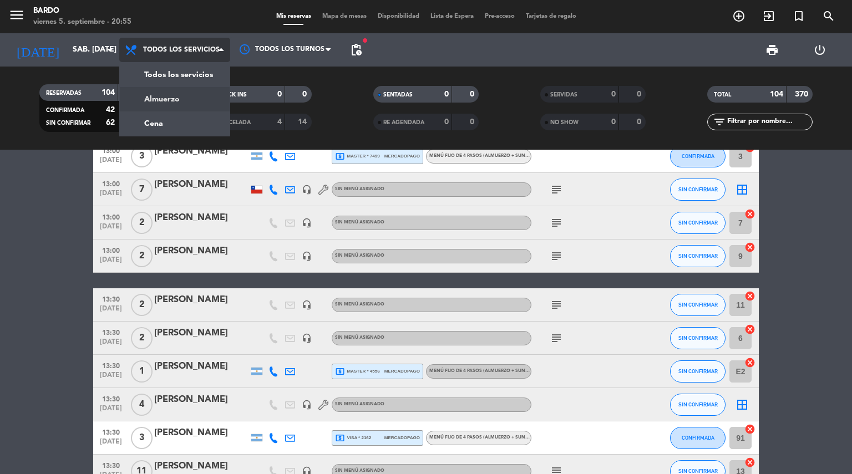
click at [171, 97] on div "menu [PERSON_NAME] 5. septiembre - 20:55 Mis reservas Mapa de mesas Disponibili…" at bounding box center [426, 75] width 852 height 150
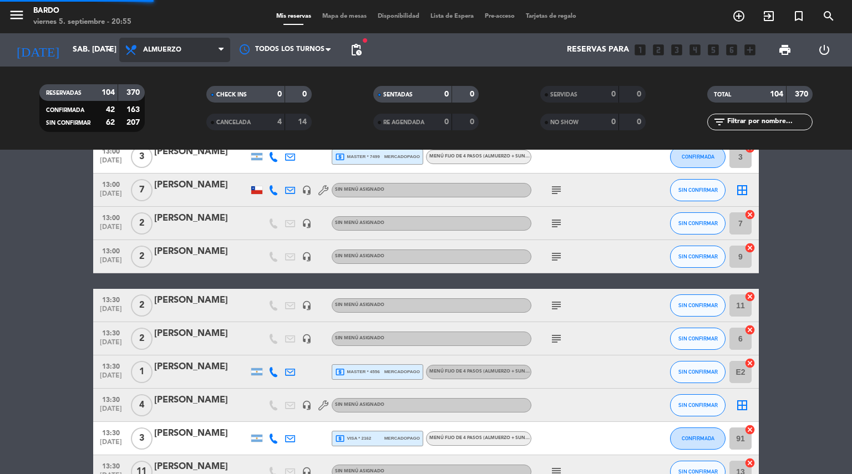
scroll to position [94, 0]
click at [193, 49] on span "Almuerzo" at bounding box center [174, 50] width 111 height 24
click at [172, 125] on div "menu [PERSON_NAME] 5. septiembre - 20:55 Mis reservas Mapa de mesas Disponibili…" at bounding box center [426, 75] width 852 height 150
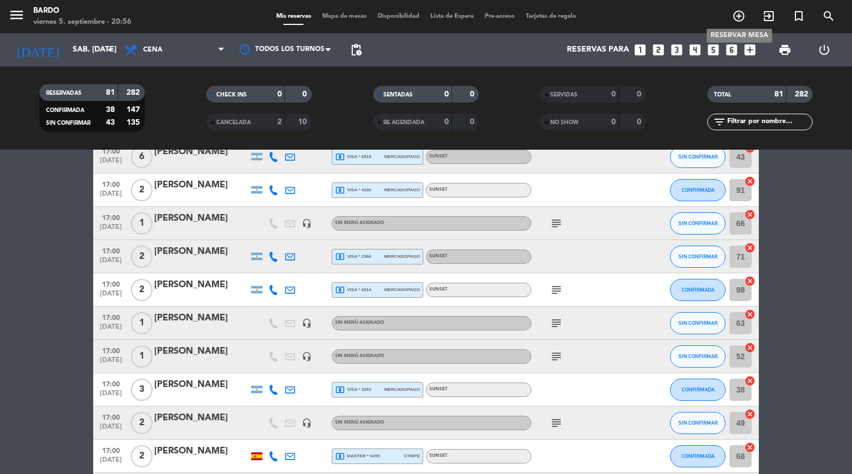
click at [734, 18] on icon "add_circle_outline" at bounding box center [738, 15] width 13 height 13
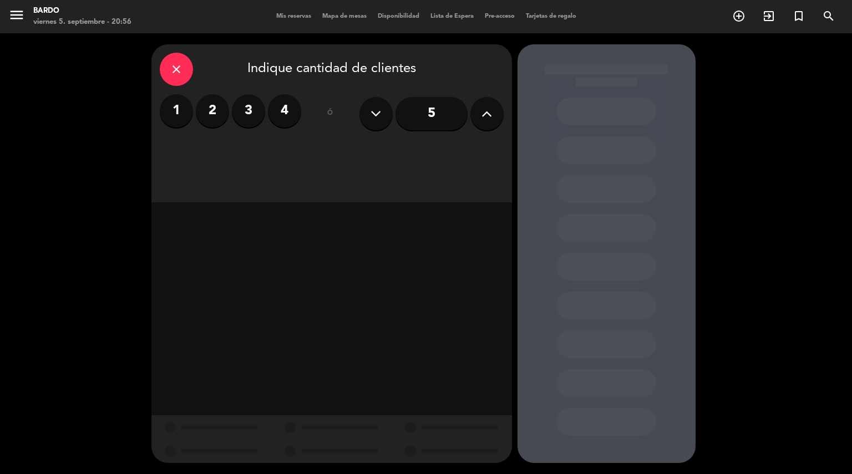
click at [439, 113] on input "5" at bounding box center [431, 113] width 72 height 33
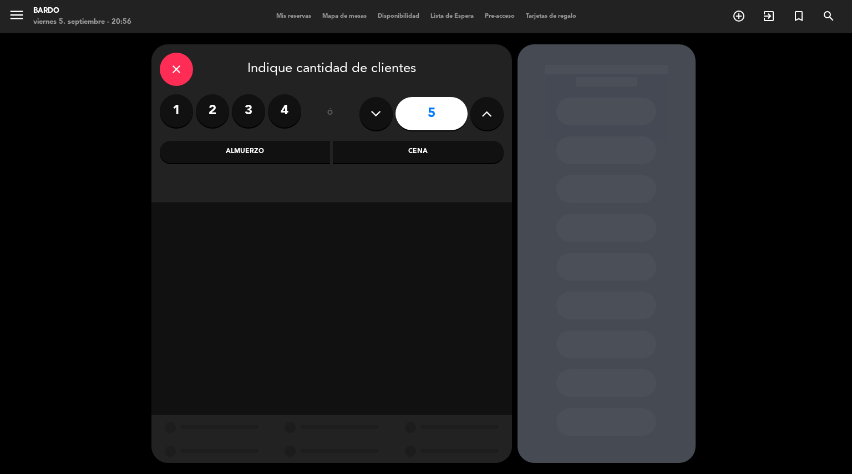
click at [288, 149] on div "Almuerzo" at bounding box center [245, 152] width 171 height 22
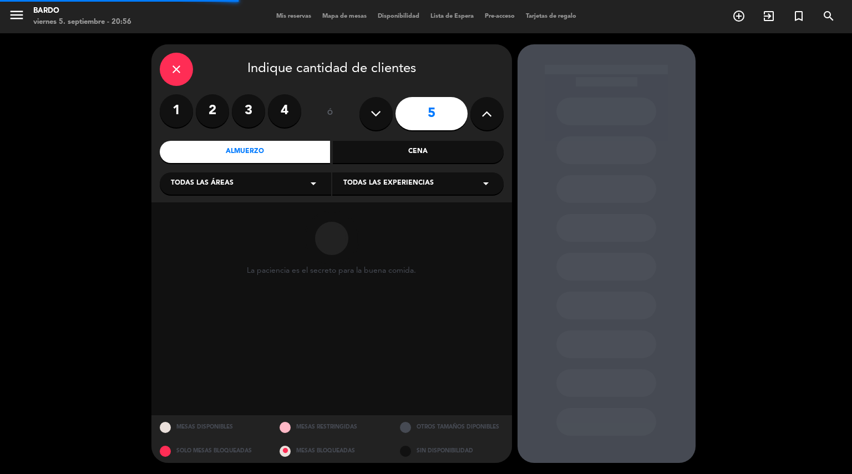
click at [415, 149] on div "Cena" at bounding box center [418, 152] width 171 height 22
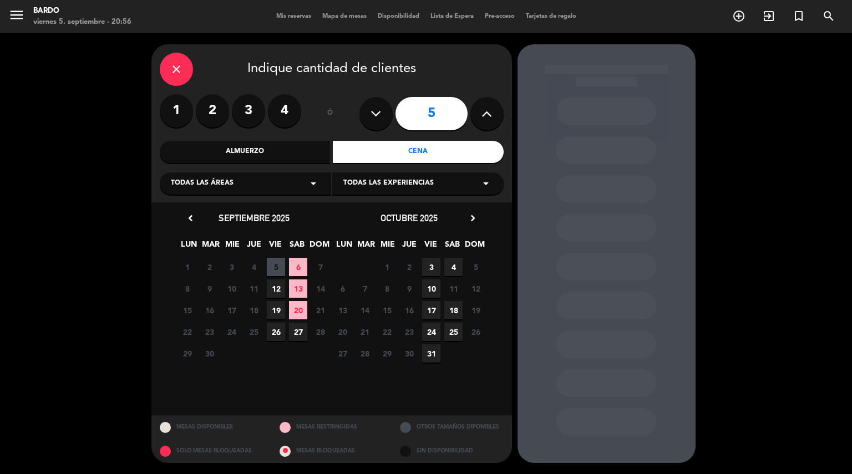
click at [297, 267] on span "6" at bounding box center [298, 267] width 18 height 18
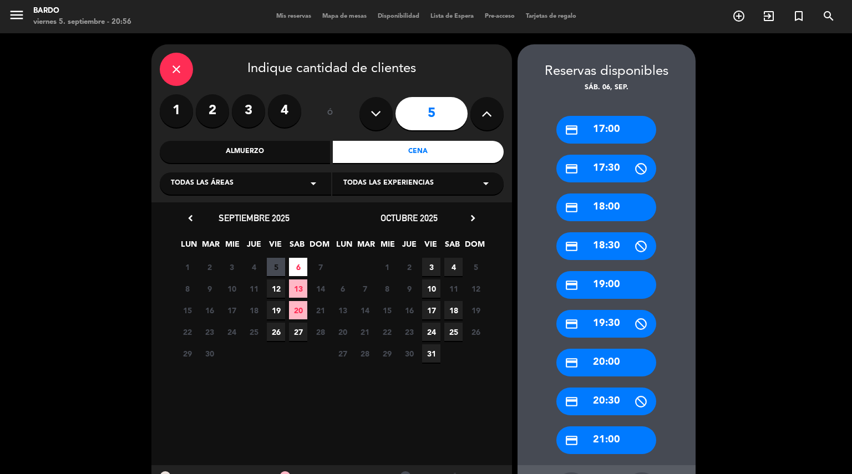
click at [616, 212] on div "credit_card 18:00" at bounding box center [606, 207] width 100 height 28
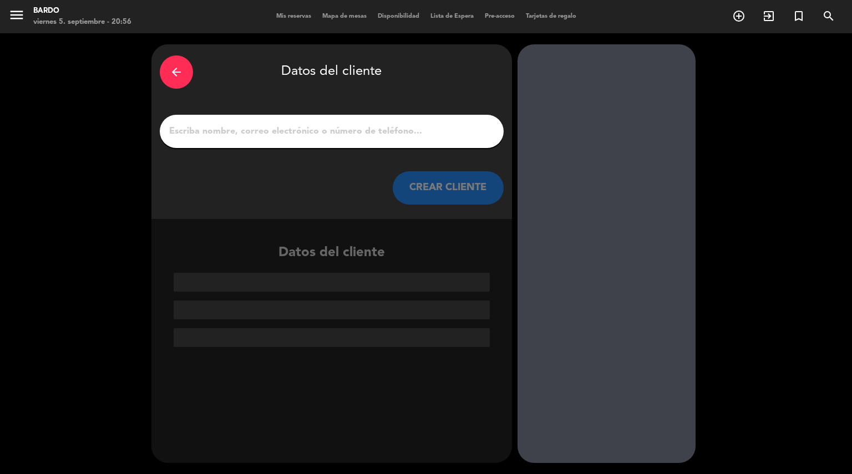
click at [464, 124] on input "1" at bounding box center [331, 132] width 327 height 16
type input "r"
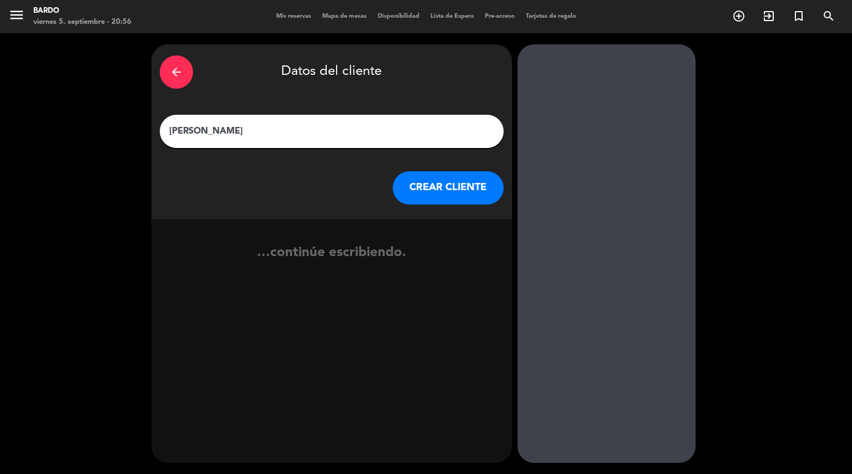
type input "[PERSON_NAME]"
click at [467, 190] on button "CREAR CLIENTE" at bounding box center [447, 187] width 111 height 33
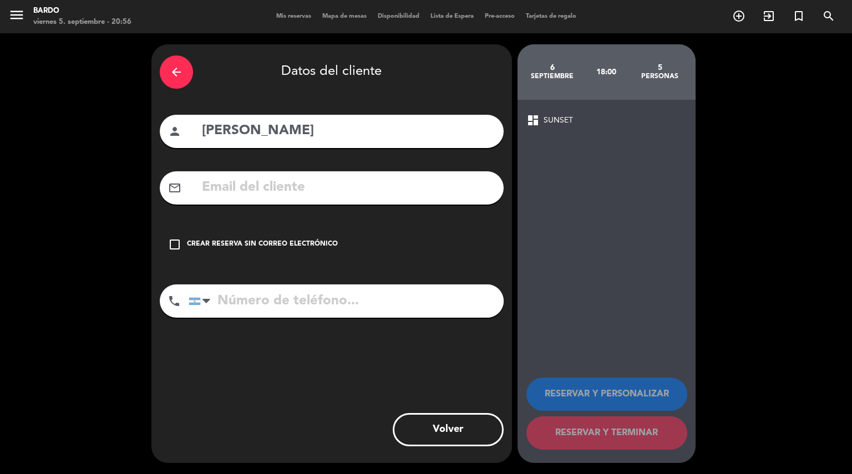
click at [261, 247] on div "Crear reserva sin correo electrónico" at bounding box center [262, 244] width 151 height 11
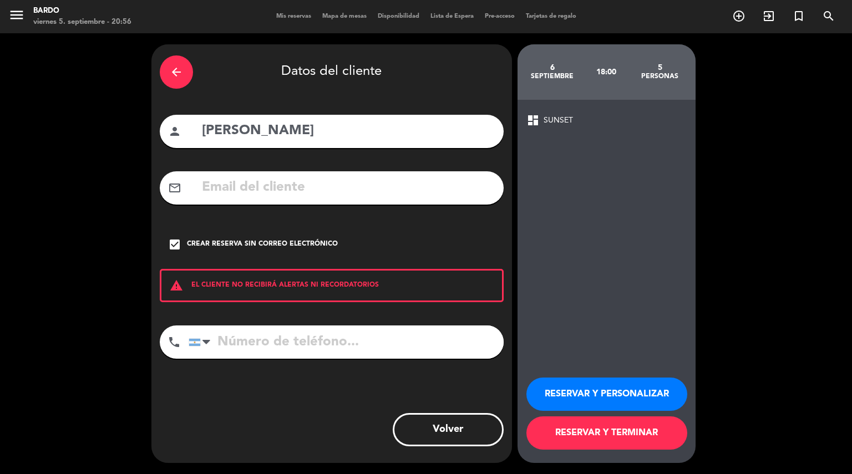
click at [589, 397] on button "RESERVAR Y PERSONALIZAR" at bounding box center [606, 394] width 161 height 33
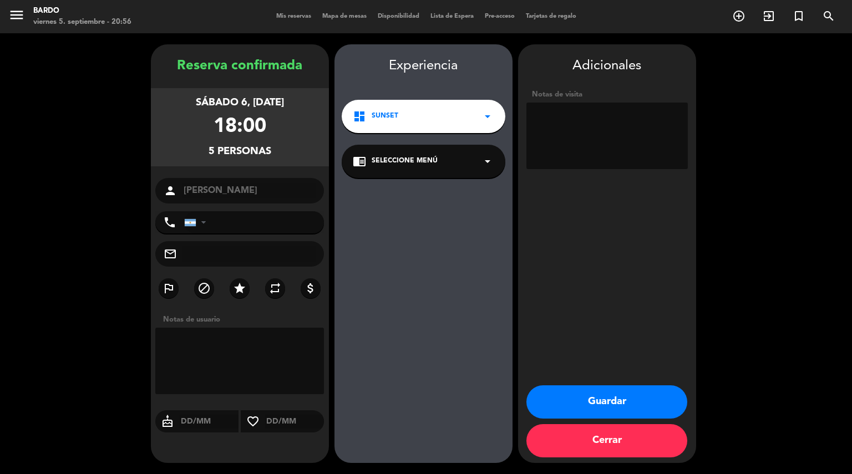
click at [577, 116] on textarea at bounding box center [606, 136] width 161 height 67
type textarea "pago por transferencia 40k por persona"
click at [583, 397] on button "Guardar" at bounding box center [606, 401] width 161 height 33
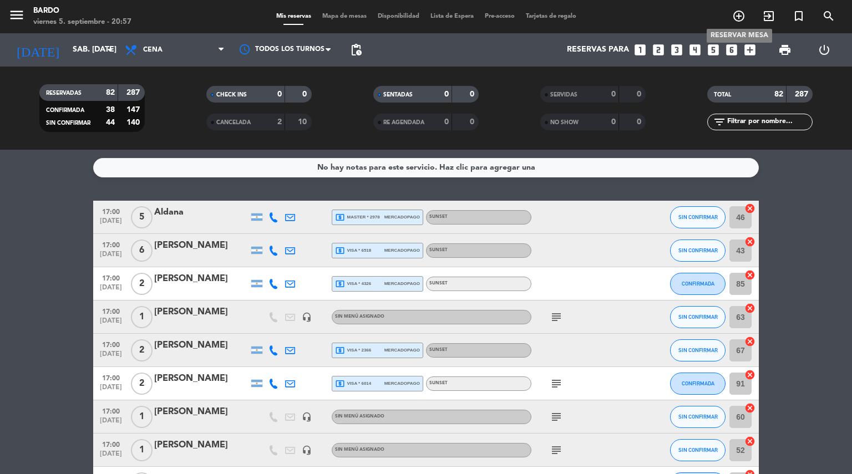
click at [737, 14] on icon "add_circle_outline" at bounding box center [738, 15] width 13 height 13
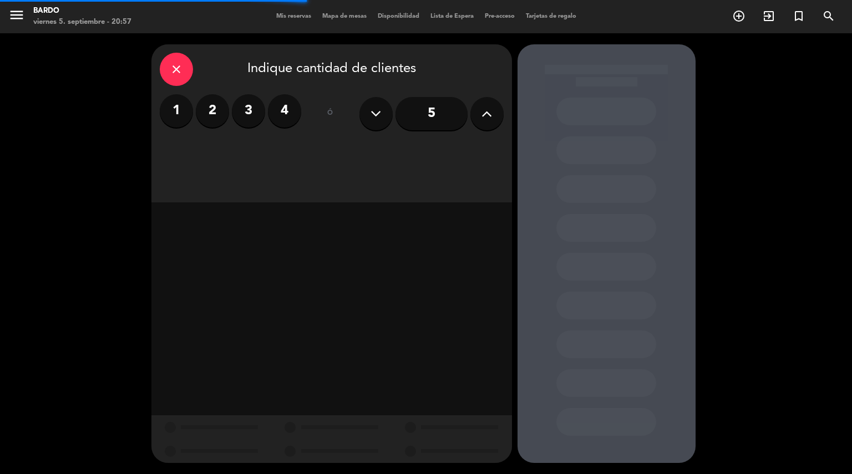
click at [289, 109] on label "4" at bounding box center [284, 110] width 33 height 33
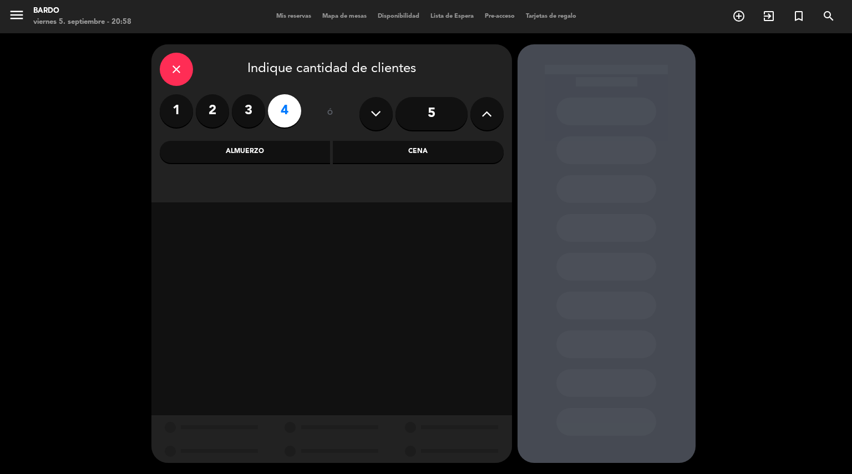
click at [386, 150] on div "Cena" at bounding box center [418, 152] width 171 height 22
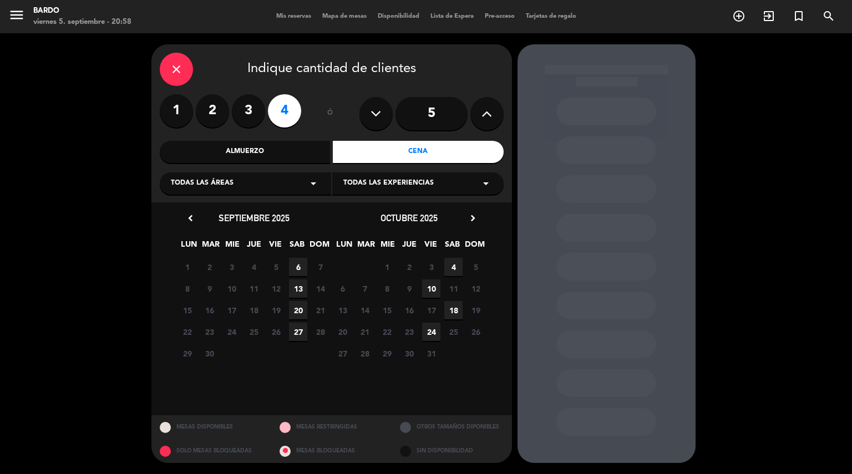
click at [298, 263] on span "6" at bounding box center [298, 267] width 18 height 18
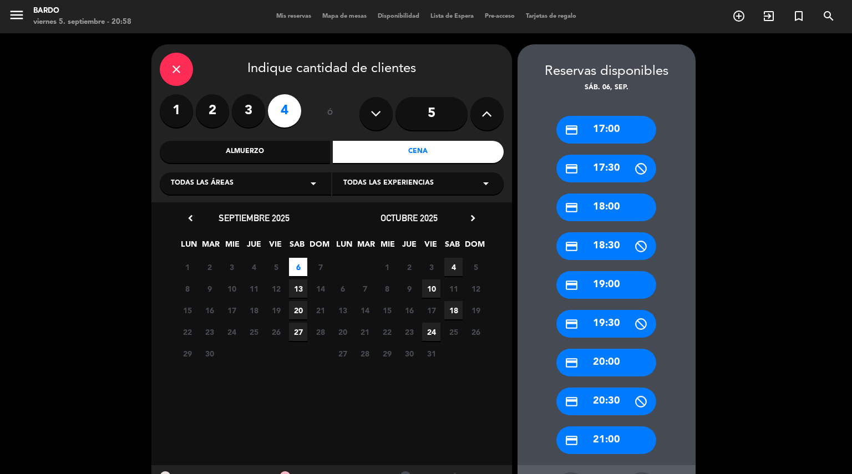
click at [618, 126] on div "credit_card 17:00" at bounding box center [606, 130] width 100 height 28
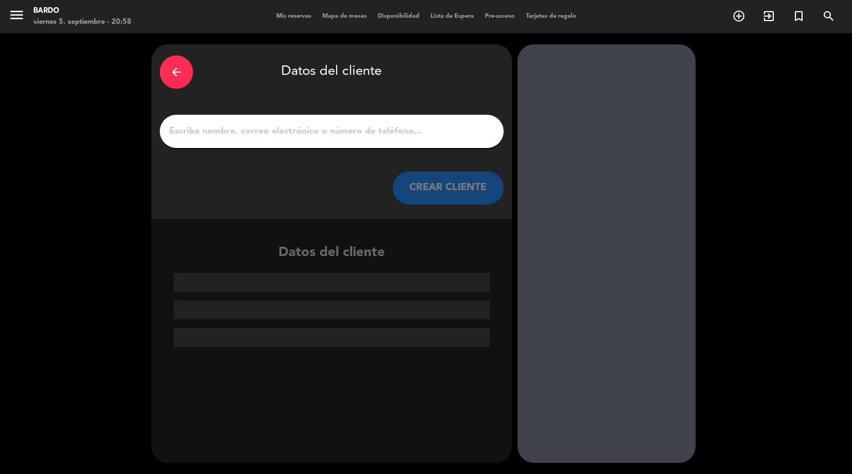
click at [401, 135] on input "1" at bounding box center [331, 132] width 327 height 16
paste input "[PERSON_NAME]"
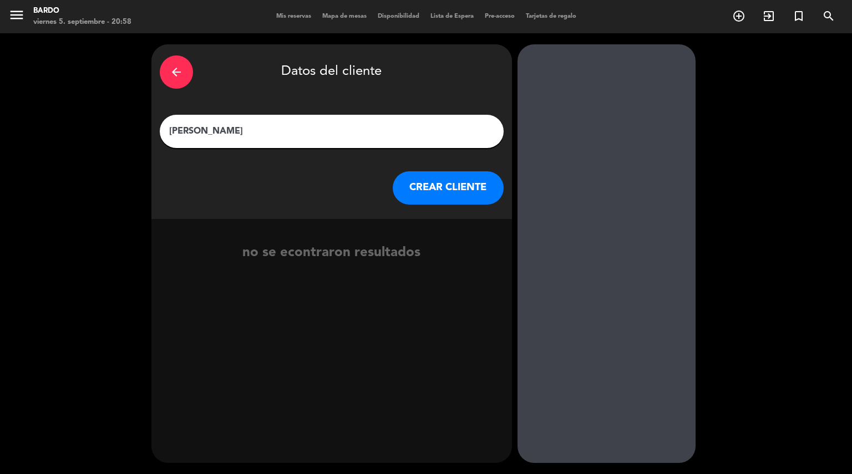
type input "[PERSON_NAME]"
click at [430, 187] on button "CREAR CLIENTE" at bounding box center [447, 187] width 111 height 33
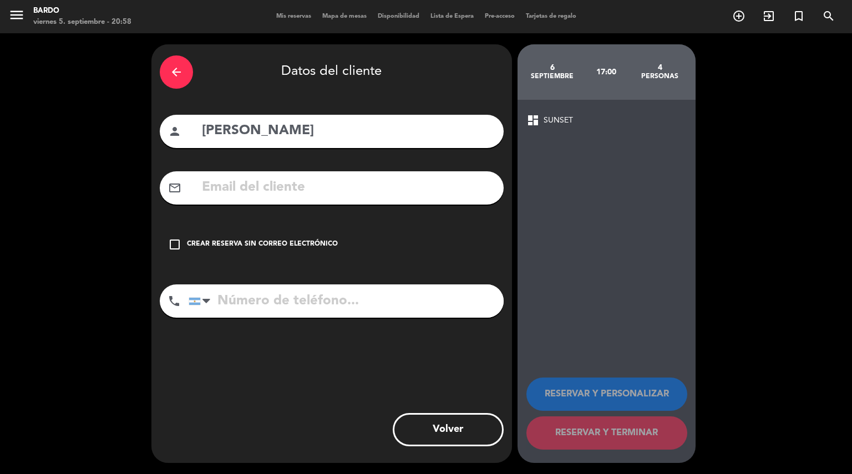
click at [246, 246] on div "Crear reserva sin correo electrónico" at bounding box center [262, 244] width 151 height 11
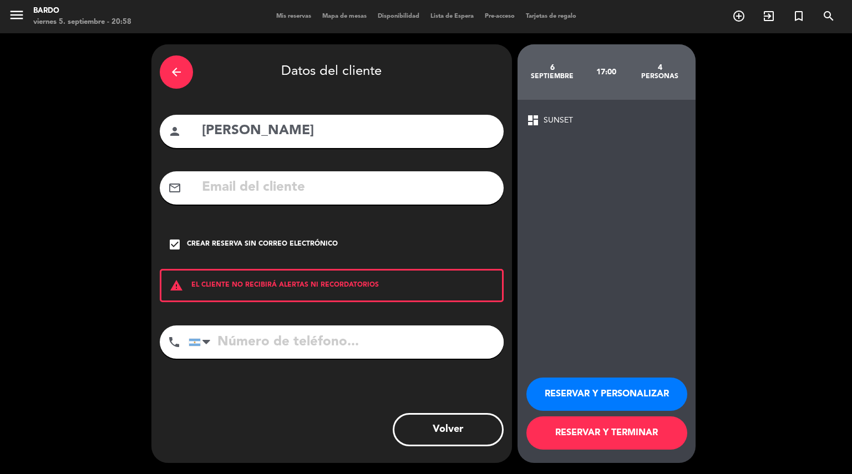
click at [568, 386] on button "RESERVAR Y PERSONALIZAR" at bounding box center [606, 394] width 161 height 33
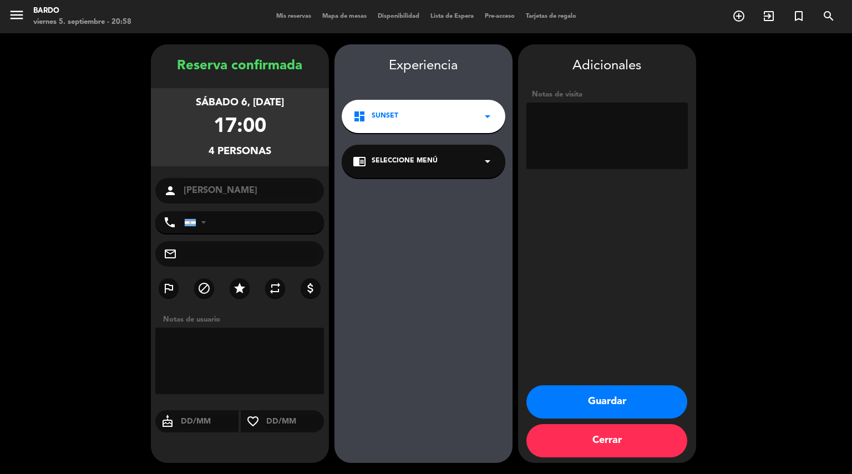
click at [595, 125] on textarea at bounding box center [606, 136] width 161 height 67
type textarea "gratis"
click at [623, 392] on button "Guardar" at bounding box center [606, 401] width 161 height 33
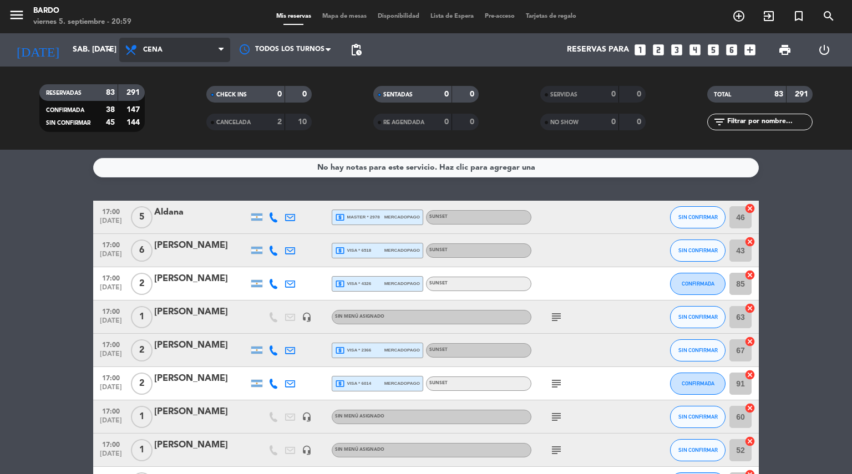
click at [211, 47] on span "Cena" at bounding box center [174, 50] width 111 height 24
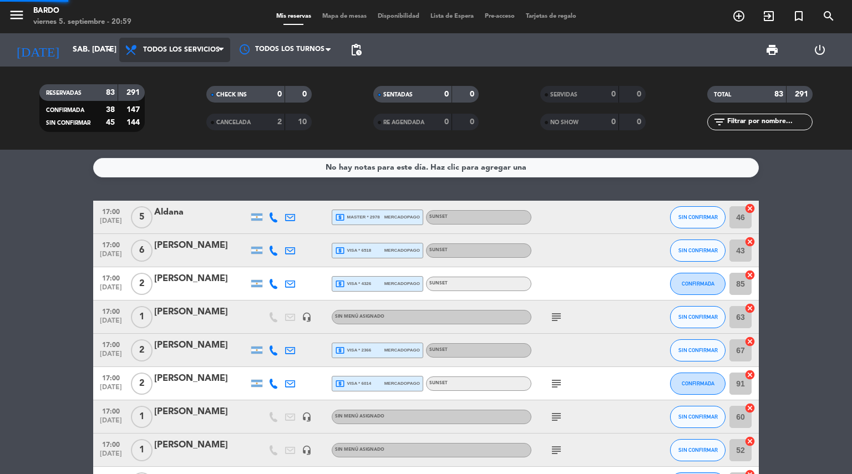
click at [206, 73] on div "menu [PERSON_NAME] 5. septiembre - 20:59 Mis reservas Mapa de mesas Disponibili…" at bounding box center [426, 75] width 852 height 150
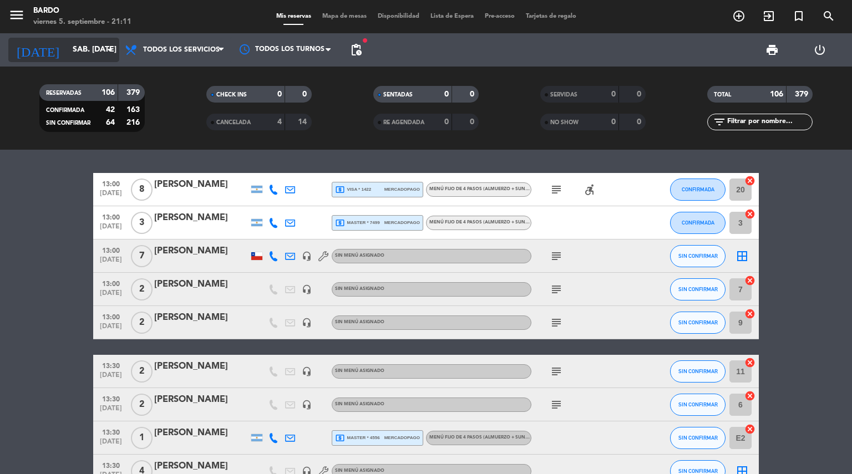
click at [111, 53] on icon "arrow_drop_down" at bounding box center [109, 49] width 13 height 13
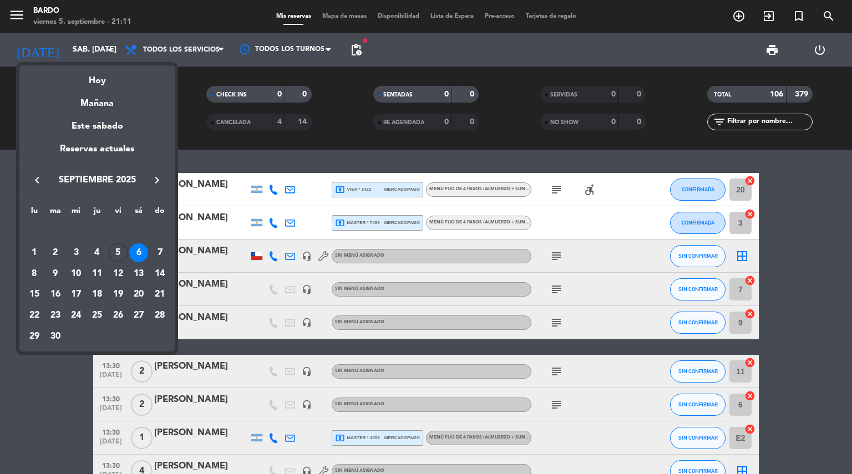
click at [195, 140] on div at bounding box center [426, 237] width 852 height 474
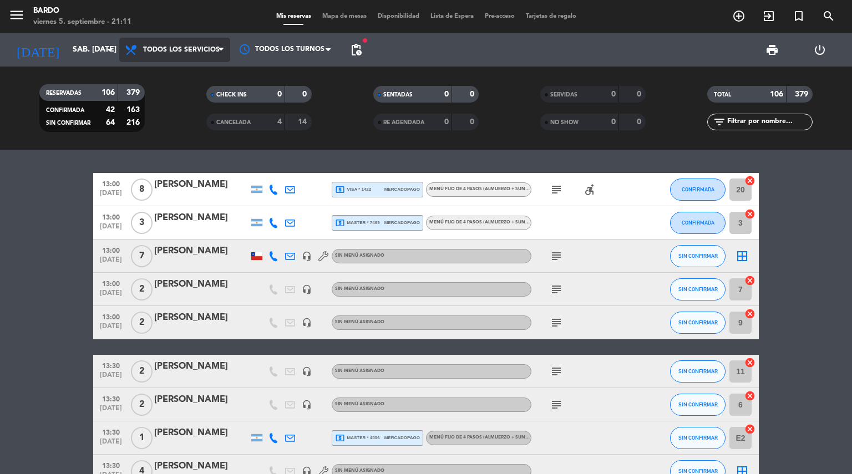
click at [203, 55] on span "Todos los servicios" at bounding box center [174, 50] width 111 height 24
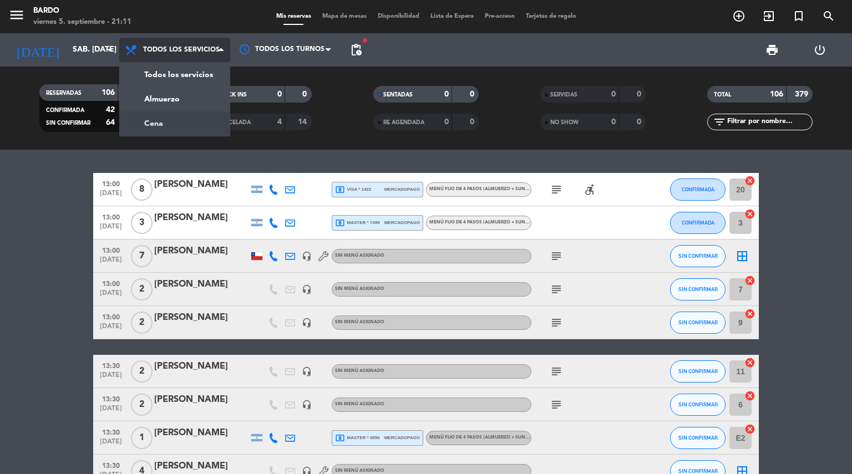
click at [167, 121] on div "menu [PERSON_NAME] 5. septiembre - 21:11 Mis reservas Mapa de mesas Disponibili…" at bounding box center [426, 75] width 852 height 150
